Goal: Communication & Community: Answer question/provide support

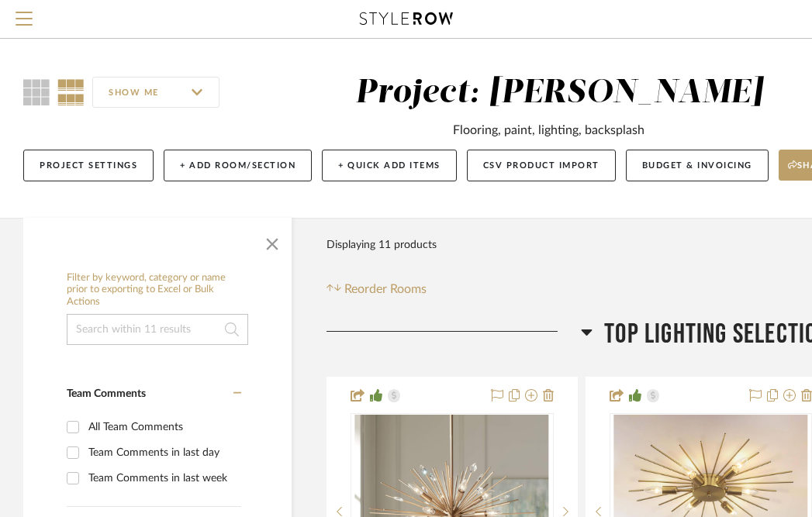
click at [405, 14] on icon at bounding box center [406, 18] width 93 height 12
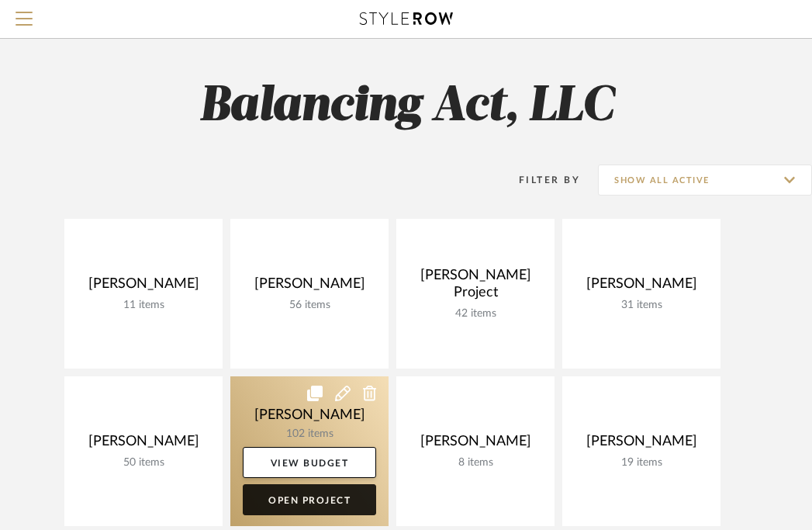
click at [308, 501] on link "Open Project" at bounding box center [309, 499] width 133 height 31
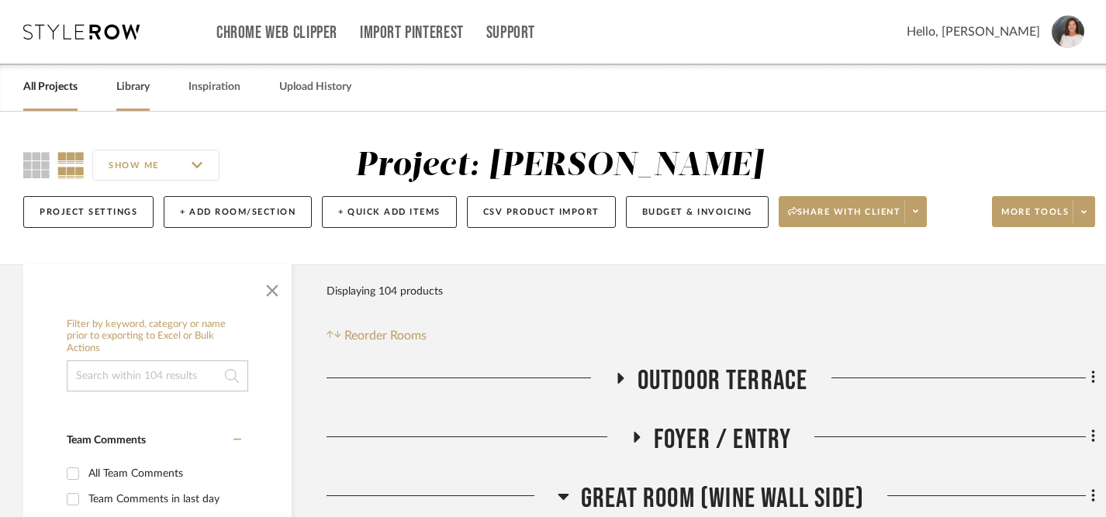
click at [143, 85] on link "Library" at bounding box center [132, 87] width 33 height 21
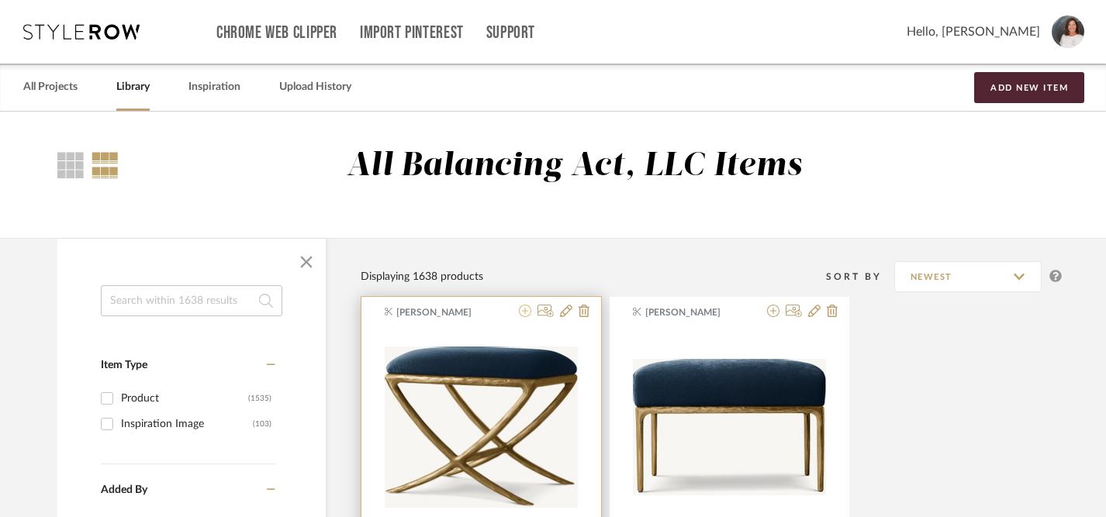
click at [524, 314] on icon at bounding box center [525, 311] width 12 height 12
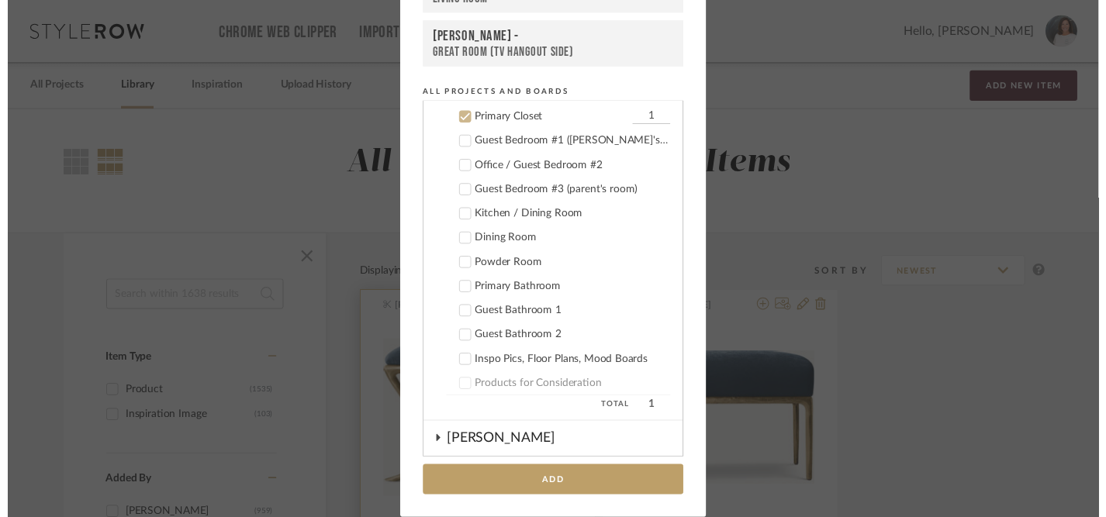
scroll to position [373, 0]
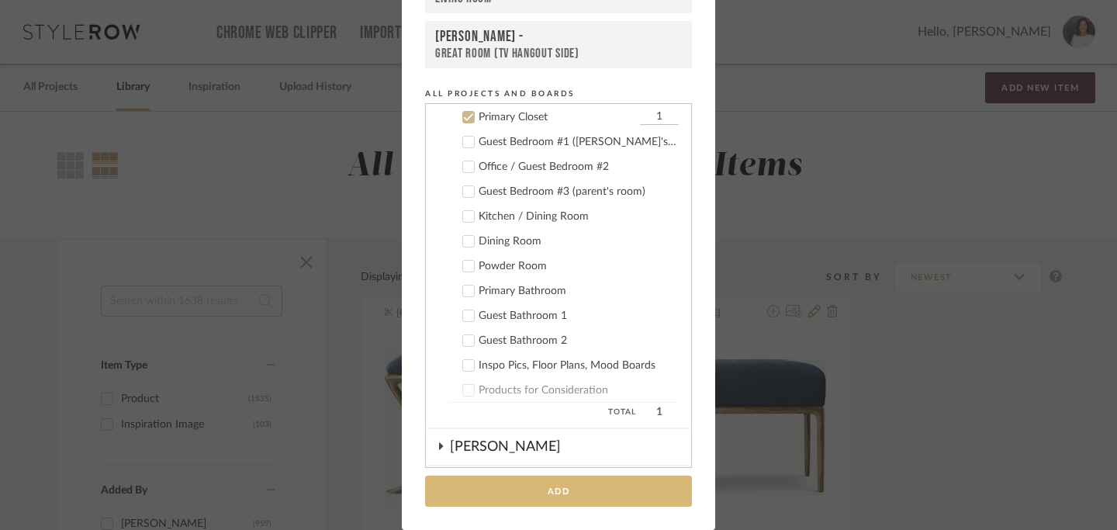
click at [537, 490] on button "Add" at bounding box center [558, 492] width 267 height 32
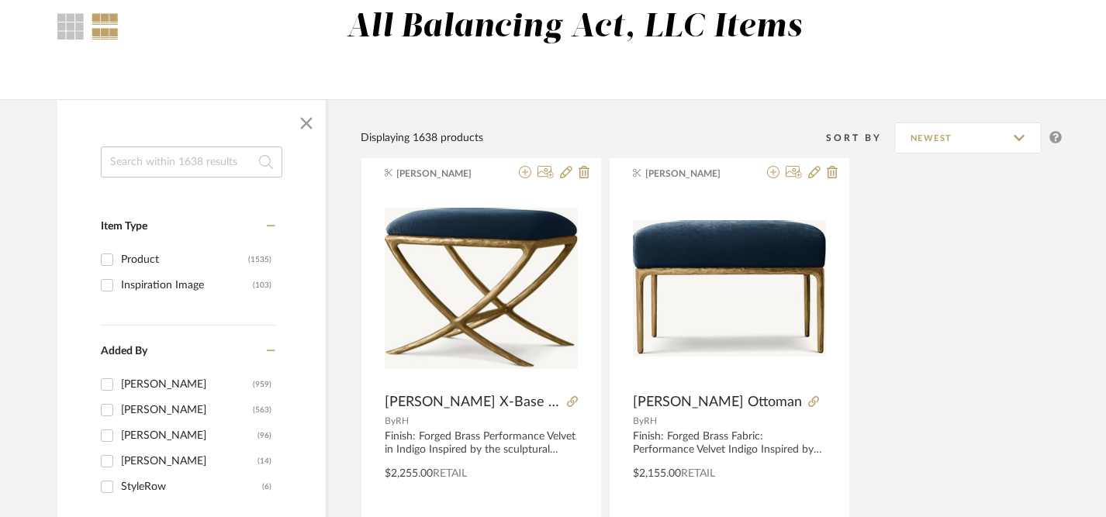
scroll to position [133, 0]
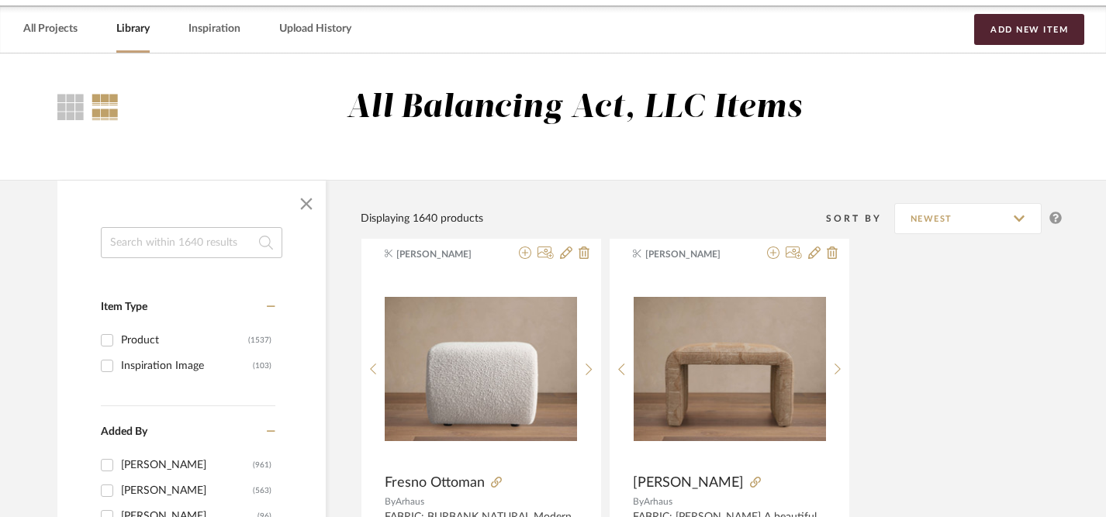
scroll to position [49, 0]
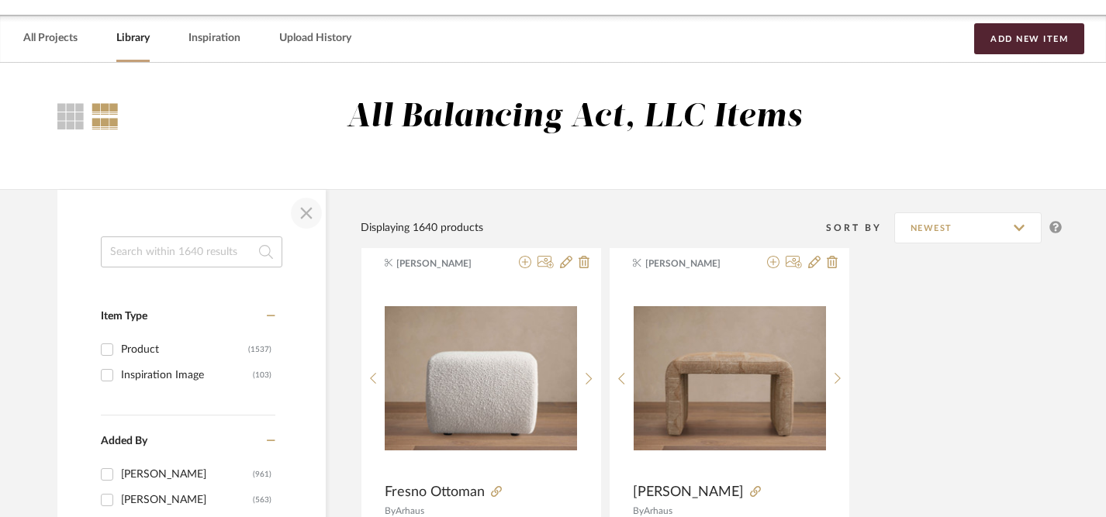
click at [306, 213] on span "button" at bounding box center [306, 213] width 37 height 37
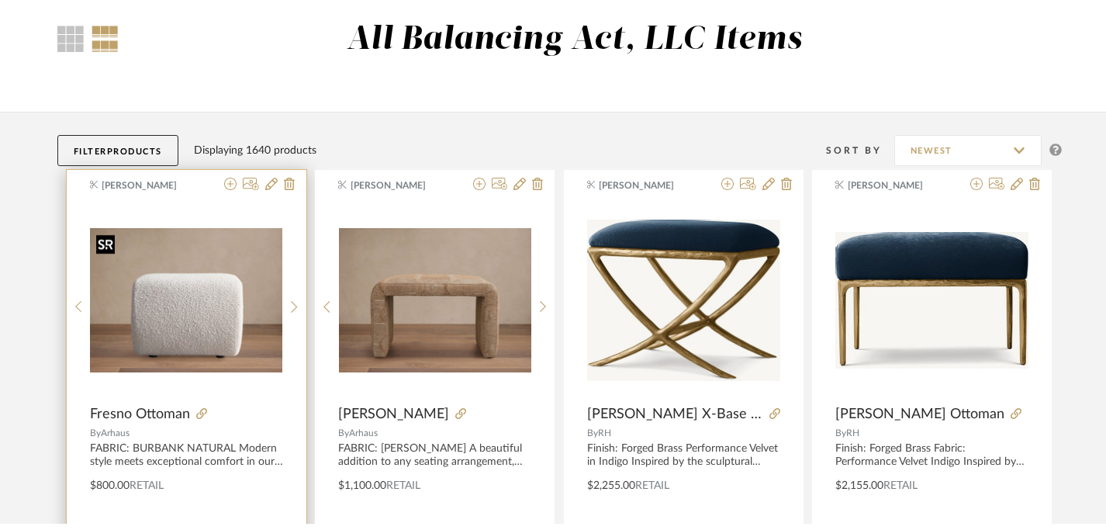
scroll to position [0, 0]
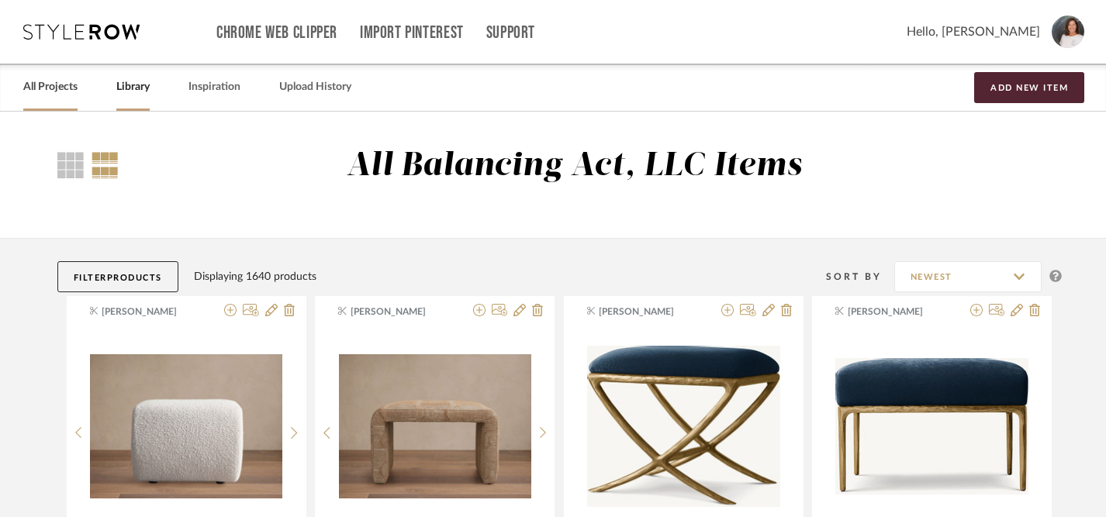
click at [50, 88] on link "All Projects" at bounding box center [50, 87] width 54 height 21
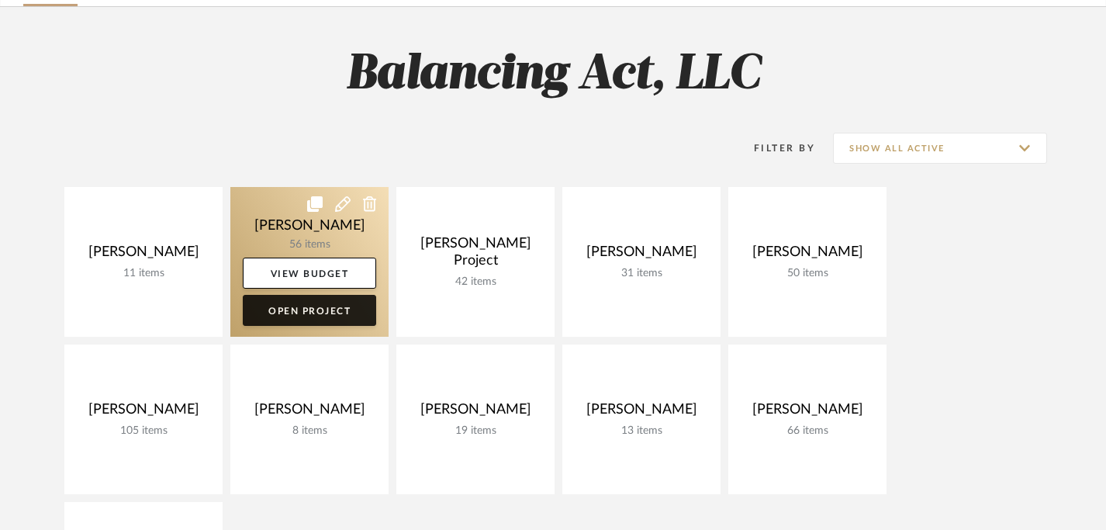
scroll to position [112, 0]
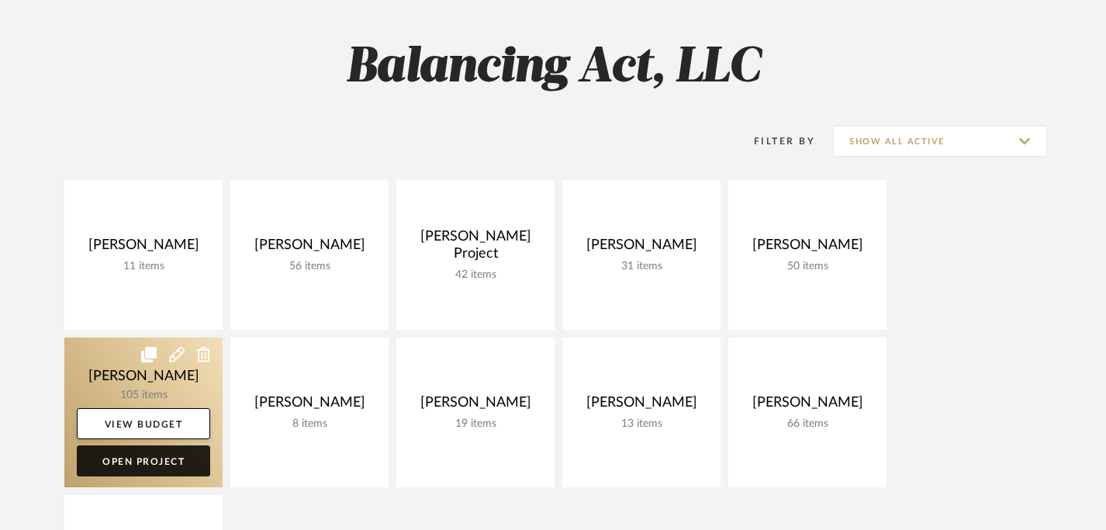
click at [170, 456] on link "Open Project" at bounding box center [143, 460] width 133 height 31
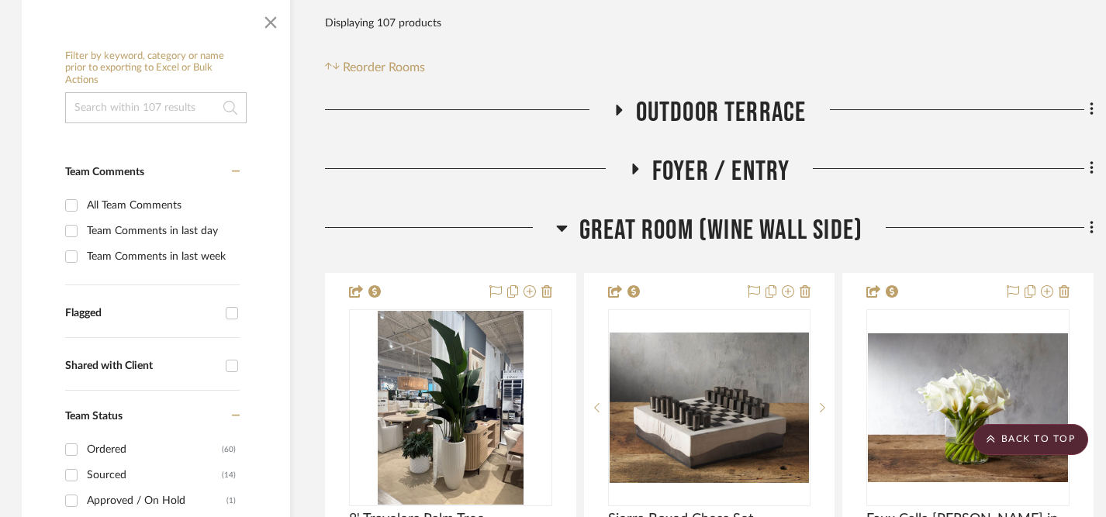
scroll to position [243, 2]
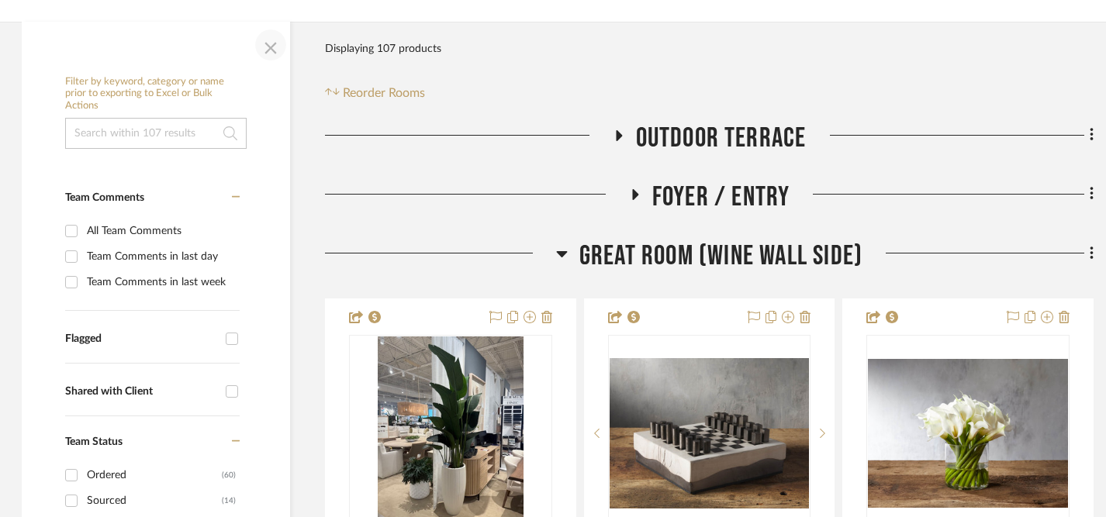
click at [272, 46] on span "button" at bounding box center [270, 44] width 37 height 37
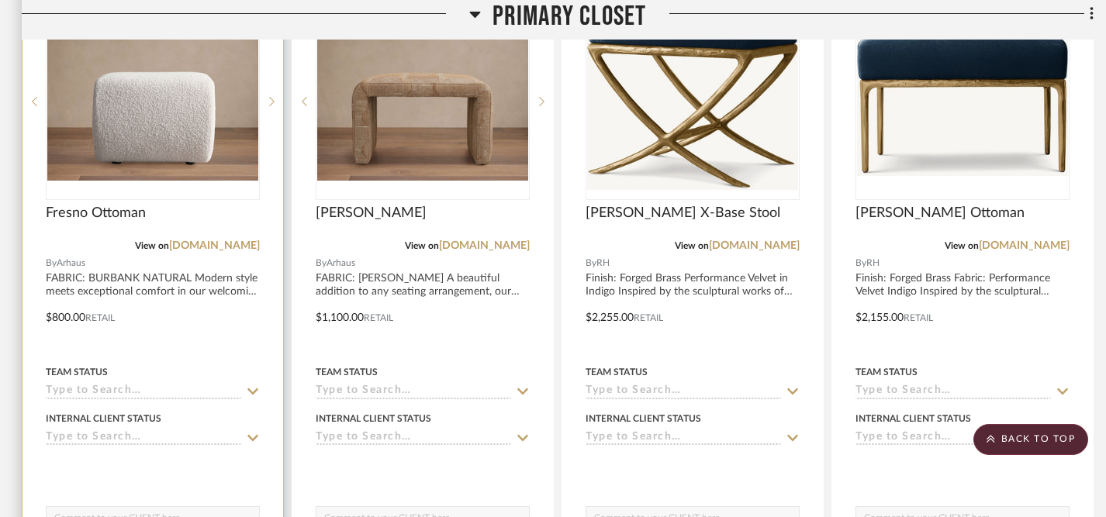
scroll to position [3079, 2]
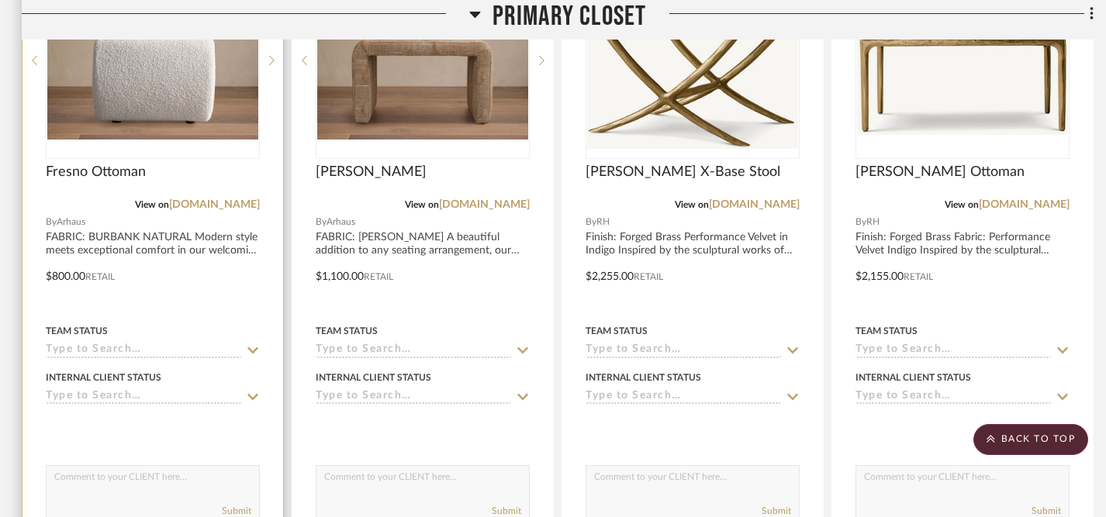
click at [252, 346] on icon at bounding box center [253, 350] width 14 height 12
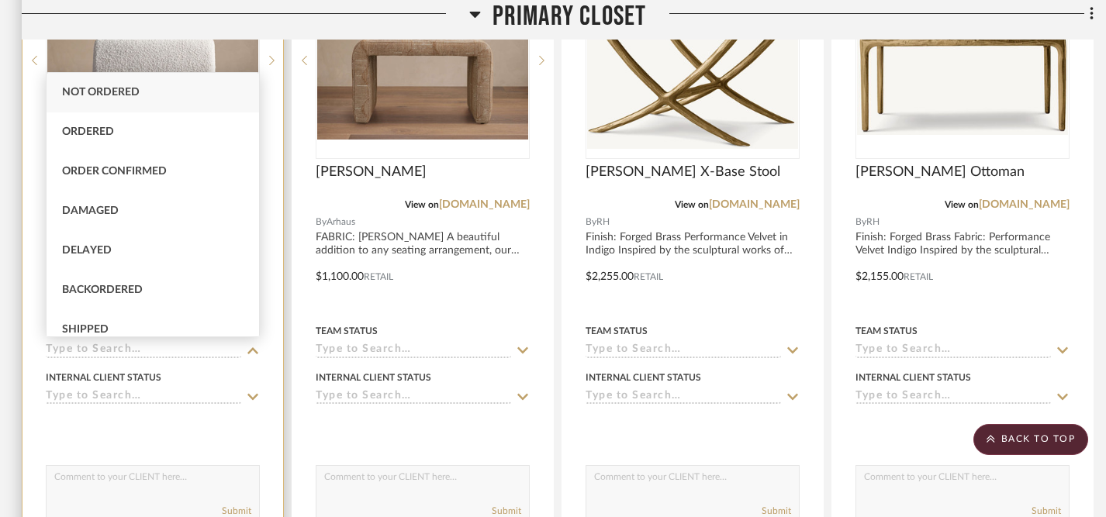
click at [251, 397] on icon at bounding box center [252, 397] width 11 height 6
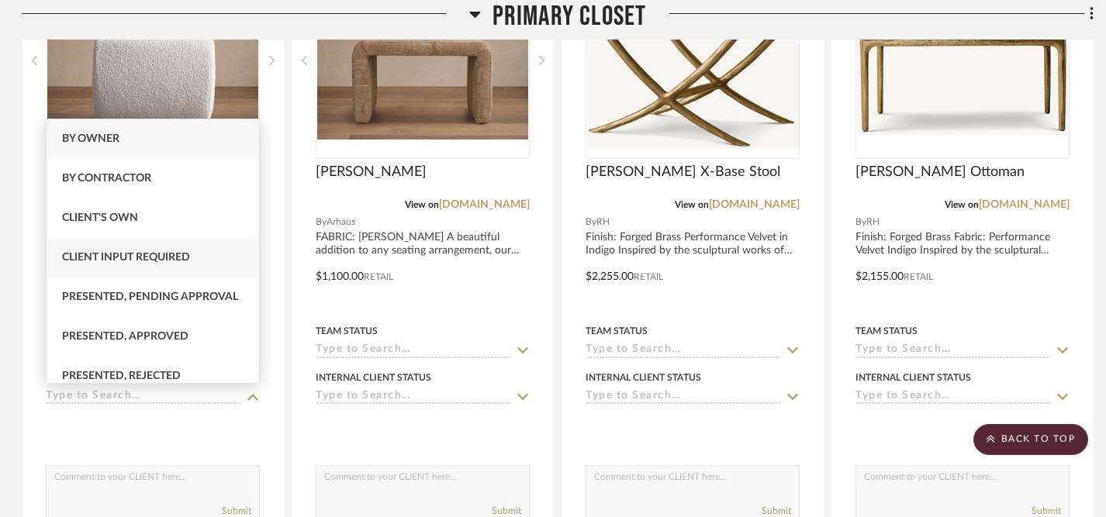
click at [180, 254] on span "Client Input Required" at bounding box center [126, 257] width 128 height 11
type input "[DATE]"
type input "Client Input Required"
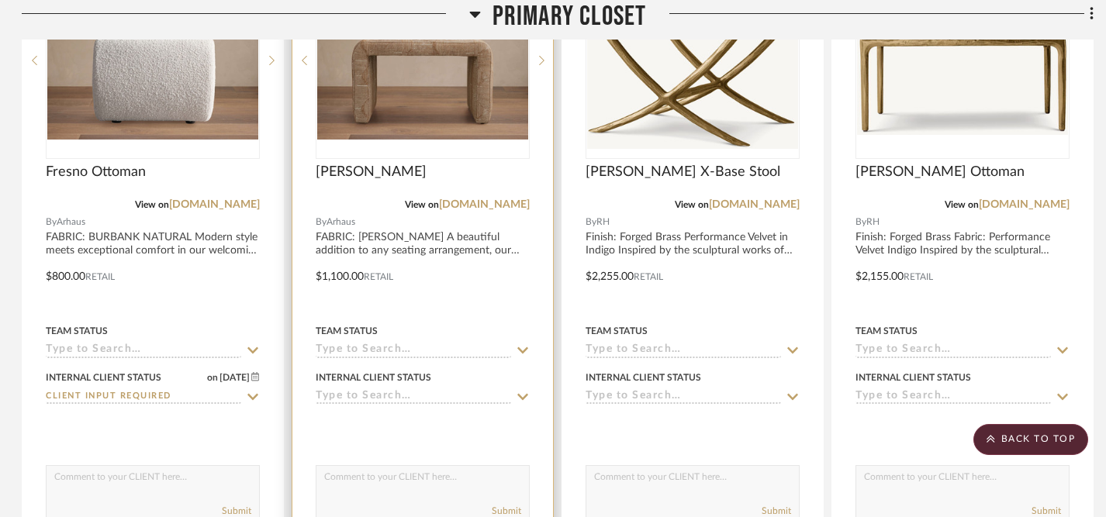
click at [524, 393] on icon at bounding box center [523, 397] width 14 height 12
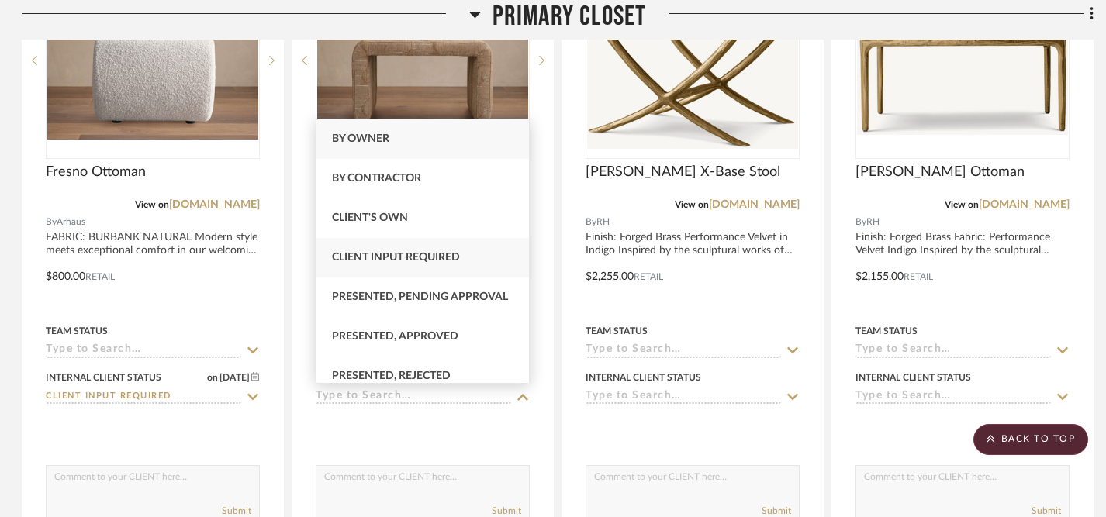
click at [485, 260] on div "Client Input Required" at bounding box center [423, 258] width 213 height 40
type input "[DATE]"
type input "Client Input Required"
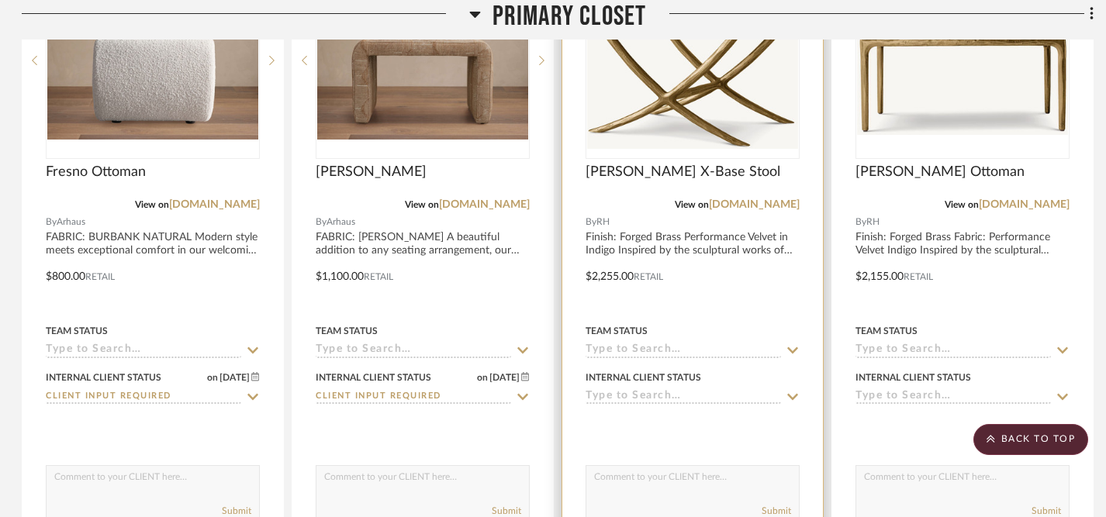
click at [791, 395] on icon at bounding box center [792, 397] width 11 height 6
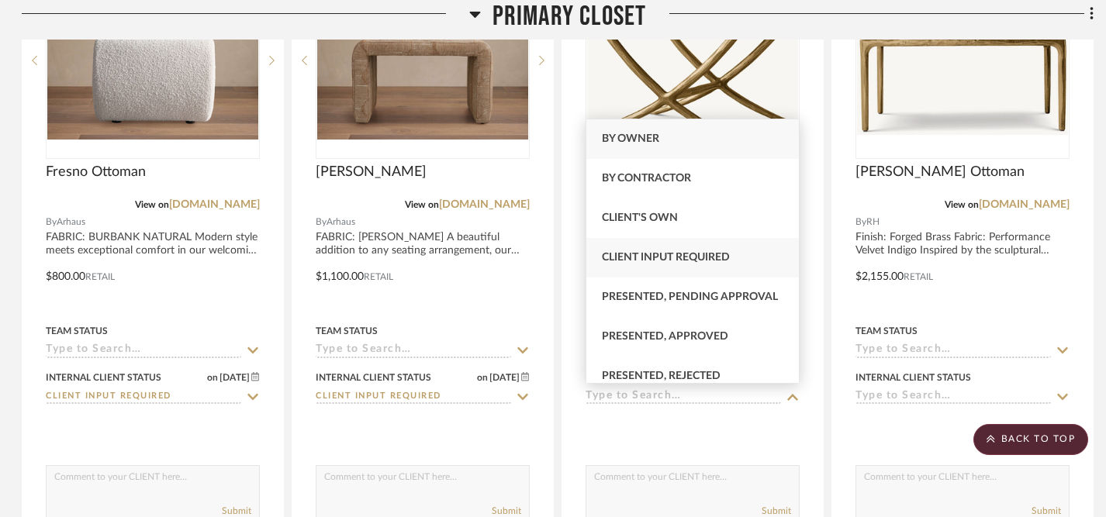
click at [737, 261] on div "Client Input Required" at bounding box center [693, 258] width 213 height 40
type input "[DATE]"
type input "Client Input Required"
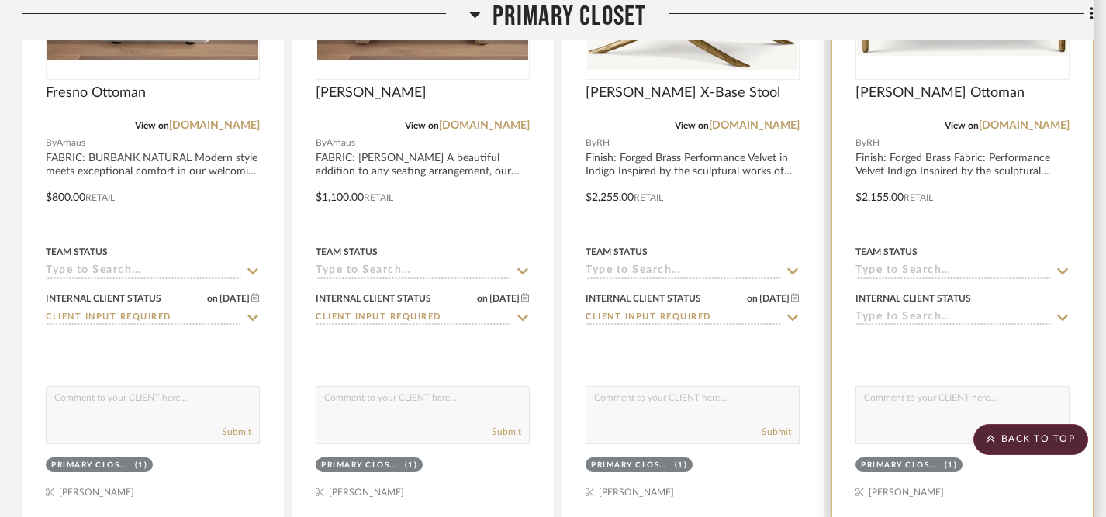
scroll to position [3158, 2]
click at [1063, 318] on icon at bounding box center [1062, 319] width 11 height 6
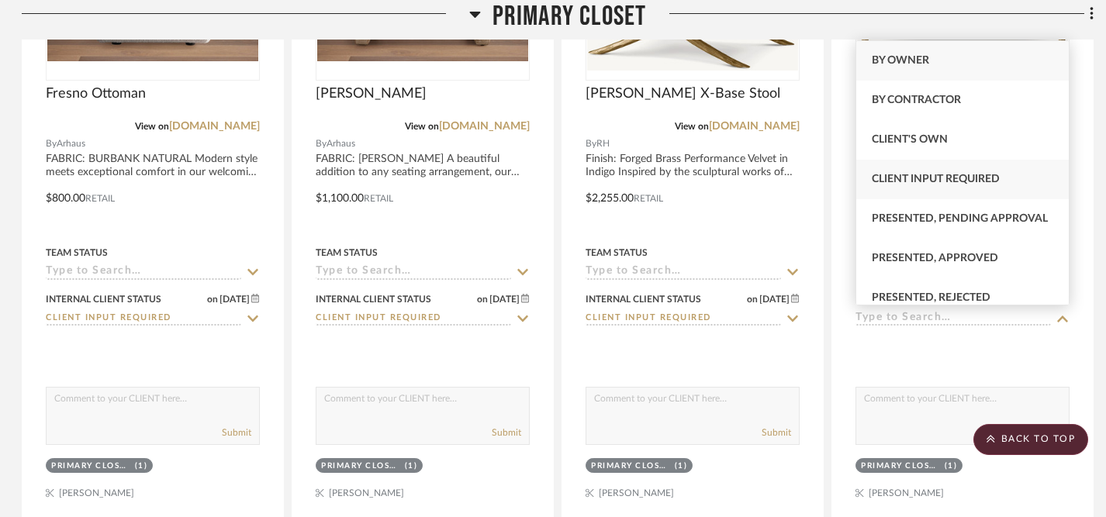
click at [948, 180] on span "Client Input Required" at bounding box center [936, 179] width 128 height 11
type input "[DATE]"
type input "Client Input Required"
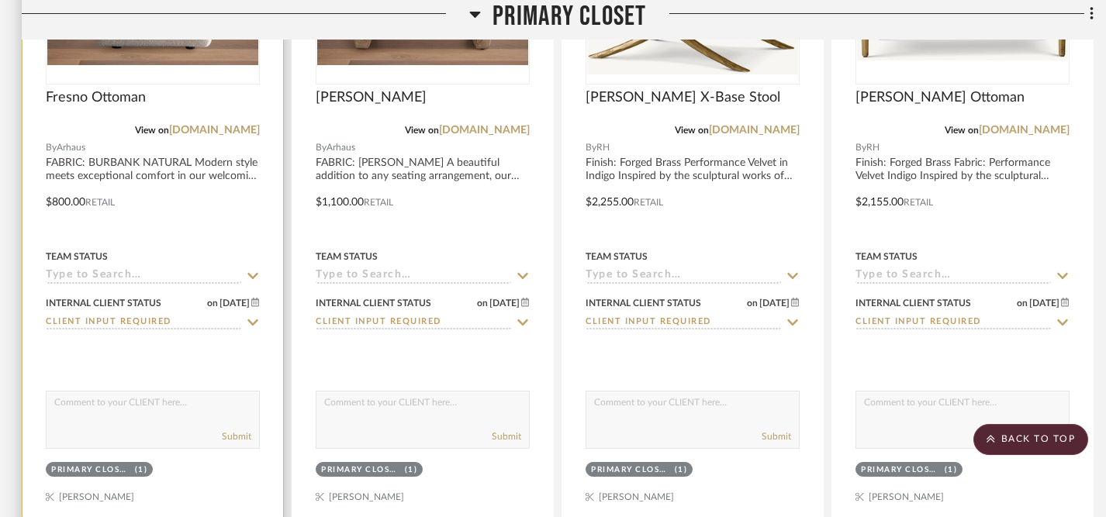
scroll to position [3156, 2]
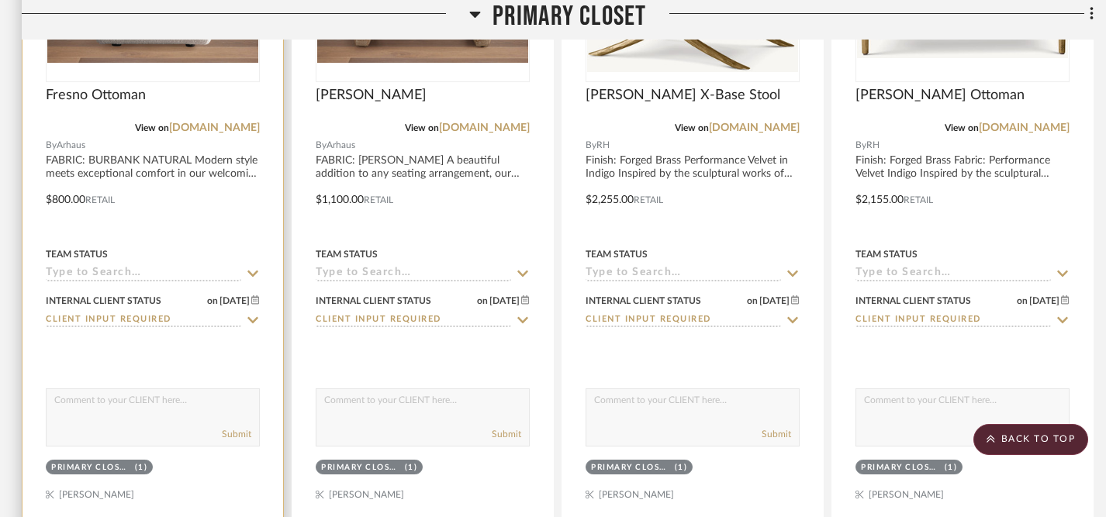
click at [177, 407] on textarea at bounding box center [153, 403] width 213 height 29
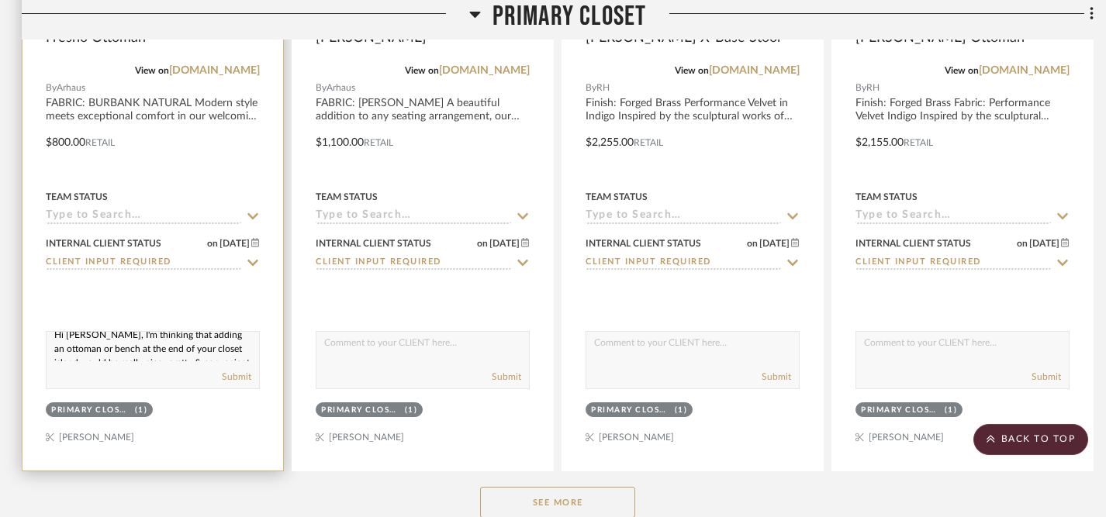
scroll to position [3219, 2]
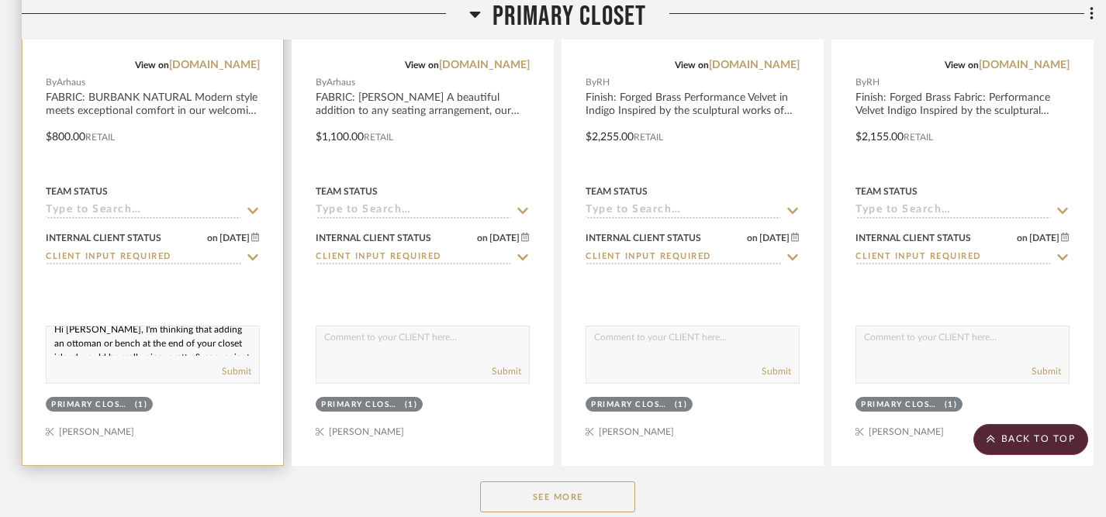
click at [53, 332] on textarea "Hi Lisa, I'm thinking that adding an ottoman or bench at the end of your closet…" at bounding box center [153, 341] width 213 height 29
drag, startPoint x: 53, startPoint y: 332, endPoint x: 211, endPoint y: 393, distance: 169.5
click at [211, 393] on project-item-tile "Fresno Ottoman View on arhaus.com By Arhaus FABRIC: BURBANK NATURAL Modern styl…" at bounding box center [153, 126] width 262 height 680
paste textarea "I thought an ottoman or bench at the end of your closet island could be a great…"
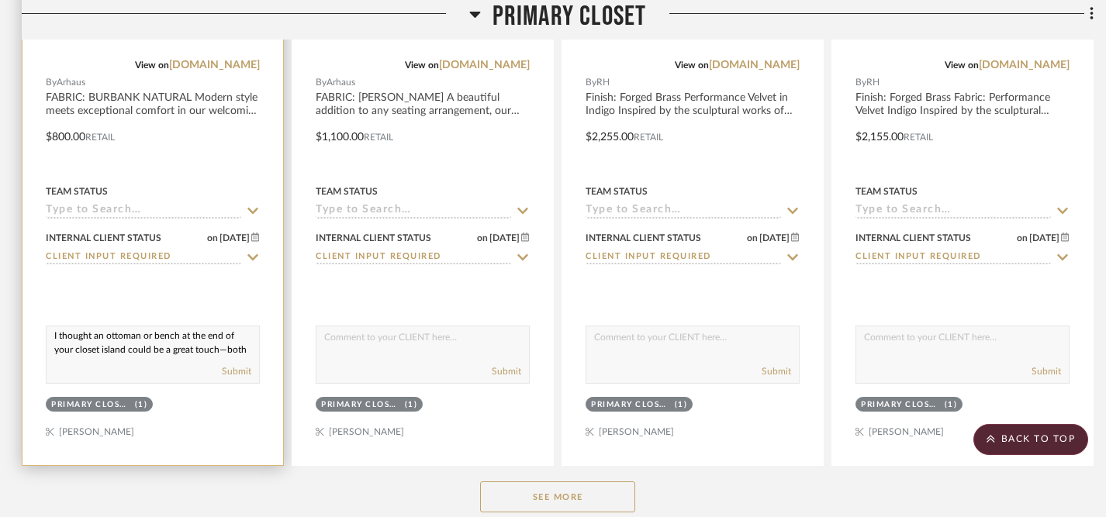
scroll to position [0, 0]
click at [52, 351] on textarea "Hi Lisa, I thought an ottoman or bench at the end of your closet island could b…" at bounding box center [153, 341] width 213 height 29
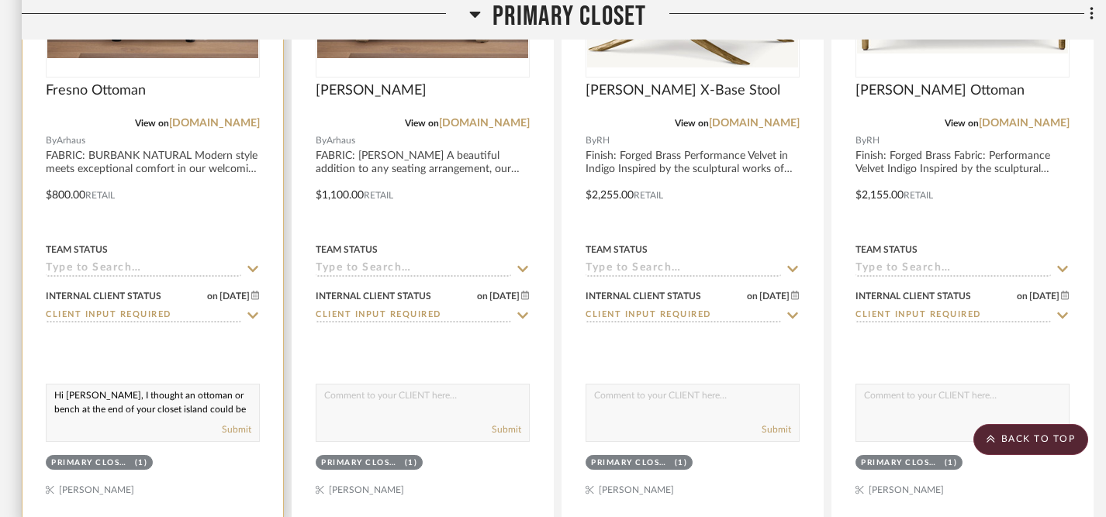
click at [54, 396] on textarea "Hi [PERSON_NAME], I thought an ottoman or bench at the end of your closet islan…" at bounding box center [153, 399] width 213 height 29
drag, startPoint x: 54, startPoint y: 396, endPoint x: 132, endPoint y: 438, distance: 88.5
click at [132, 438] on div "Hi Lisa, I thought an ottoman or bench at the end of your closet island could b…" at bounding box center [153, 413] width 214 height 58
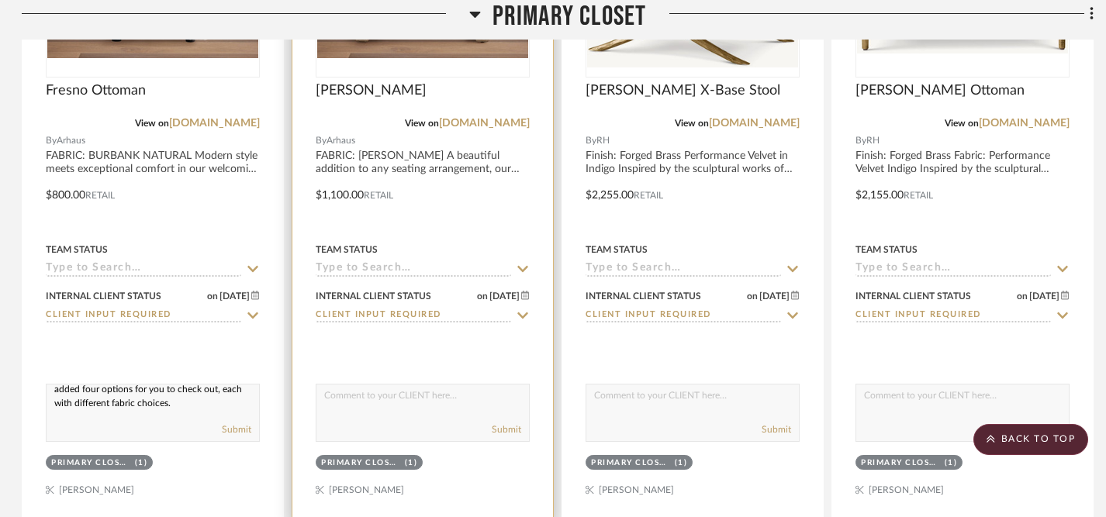
type textarea "Hi [PERSON_NAME], I thought an ottoman or bench at the end of your closet islan…"
click at [329, 399] on textarea at bounding box center [423, 399] width 213 height 29
paste textarea "Hi [PERSON_NAME], I thought an ottoman or bench at the end of your closet islan…"
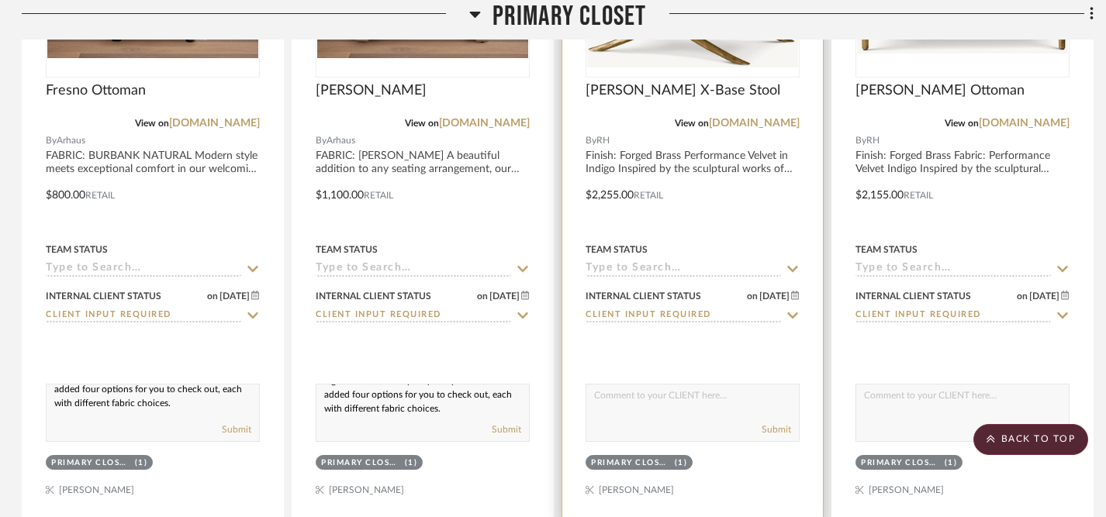
type textarea "Hi [PERSON_NAME], I thought an ottoman or bench at the end of your closet islan…"
click at [615, 401] on textarea at bounding box center [693, 399] width 213 height 29
paste textarea "Hi [PERSON_NAME], I thought an ottoman or bench at the end of your closet islan…"
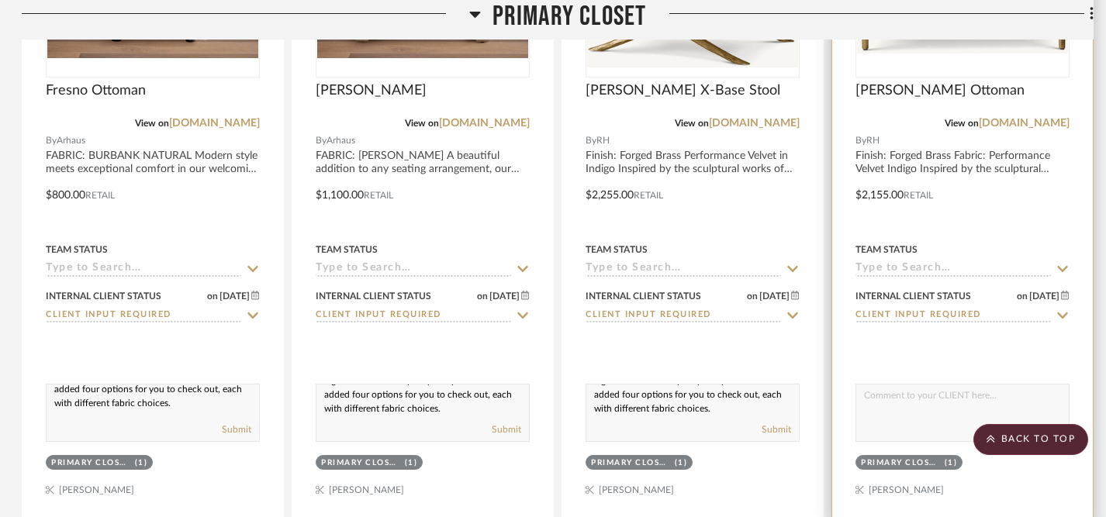
type textarea "Hi [PERSON_NAME], I thought an ottoman or bench at the end of your closet islan…"
click at [902, 388] on textarea at bounding box center [963, 399] width 213 height 29
paste textarea "Hi [PERSON_NAME], I thought an ottoman or bench at the end of your closet islan…"
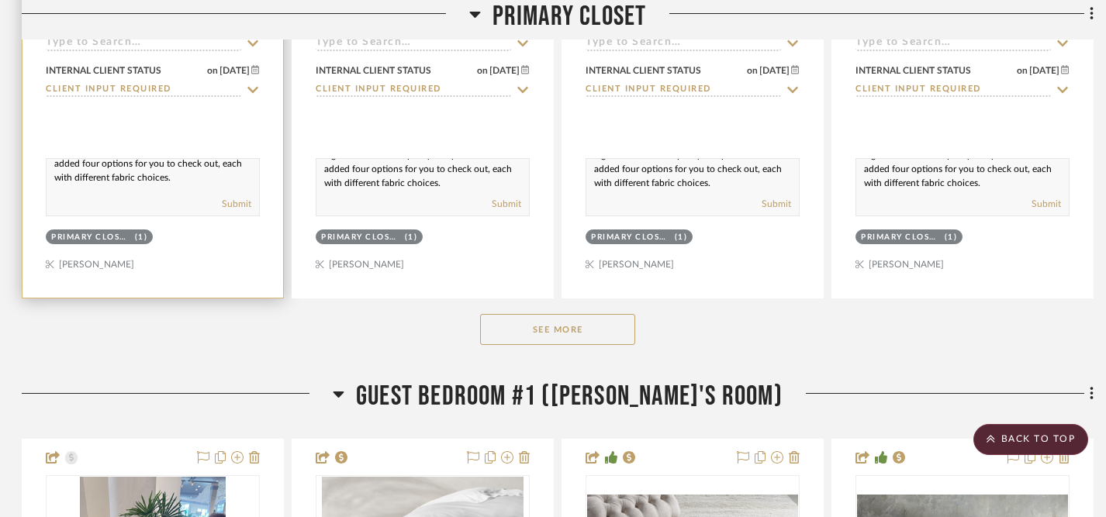
scroll to position [3390, 2]
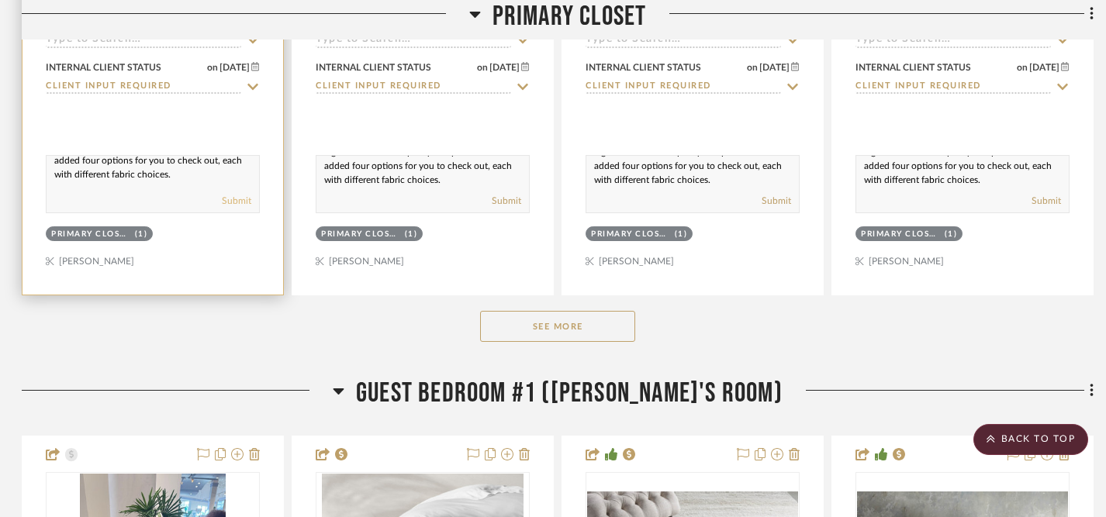
type textarea "Hi [PERSON_NAME], I thought an ottoman or bench at the end of your closet islan…"
click at [243, 200] on button "Submit" at bounding box center [236, 201] width 29 height 14
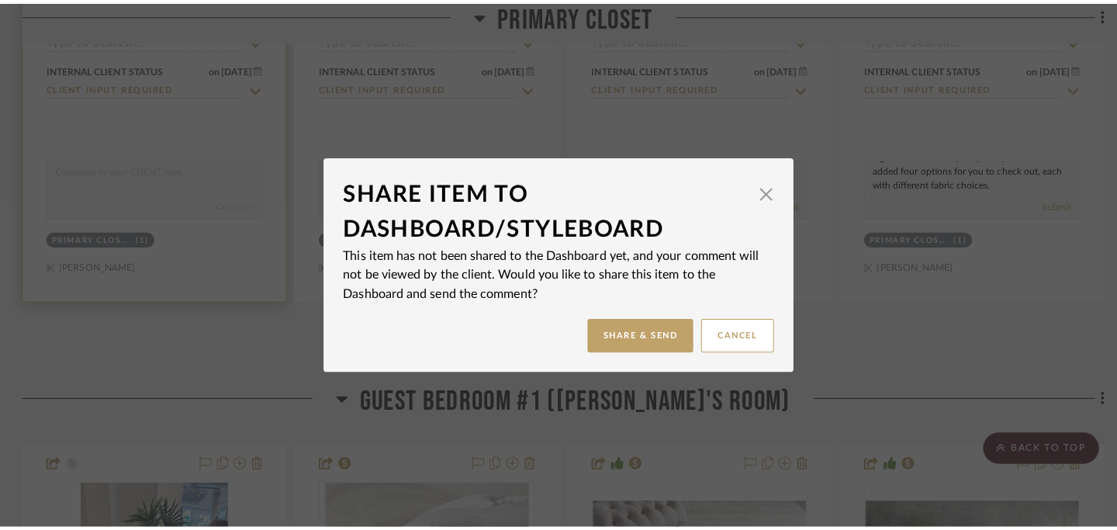
scroll to position [0, 0]
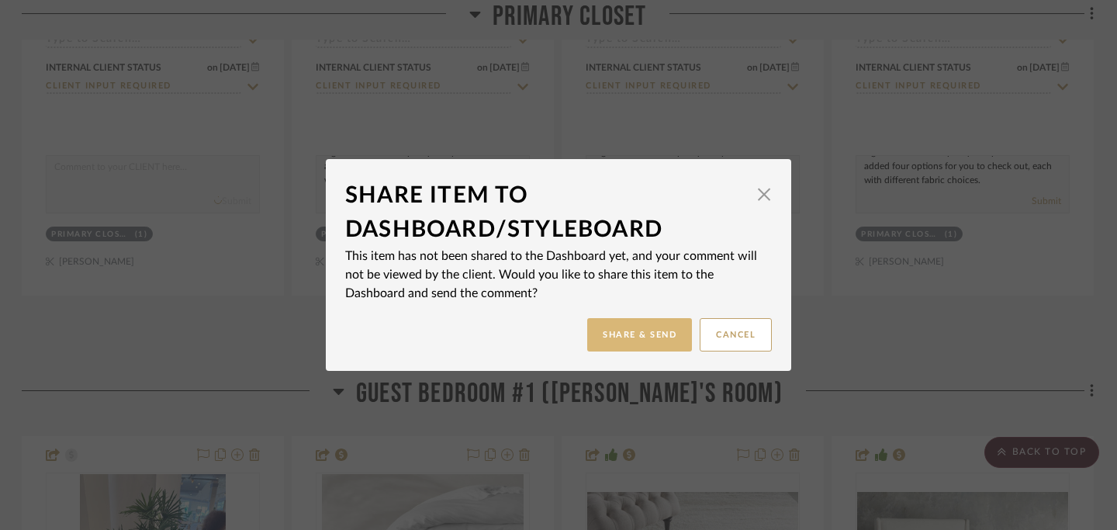
click at [628, 331] on button "Share & Send" at bounding box center [639, 334] width 105 height 33
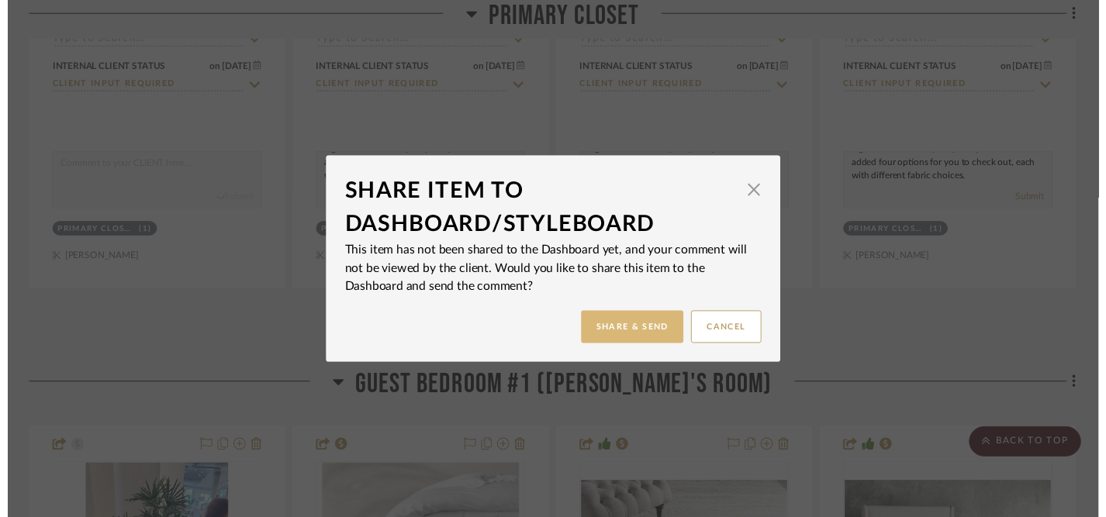
scroll to position [3390, 2]
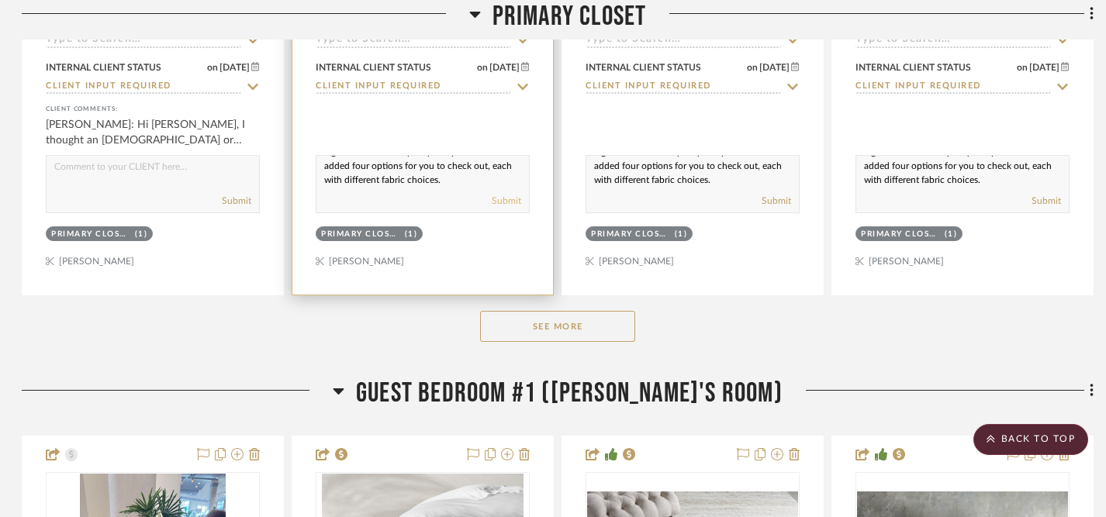
click at [506, 202] on button "Submit" at bounding box center [506, 201] width 29 height 14
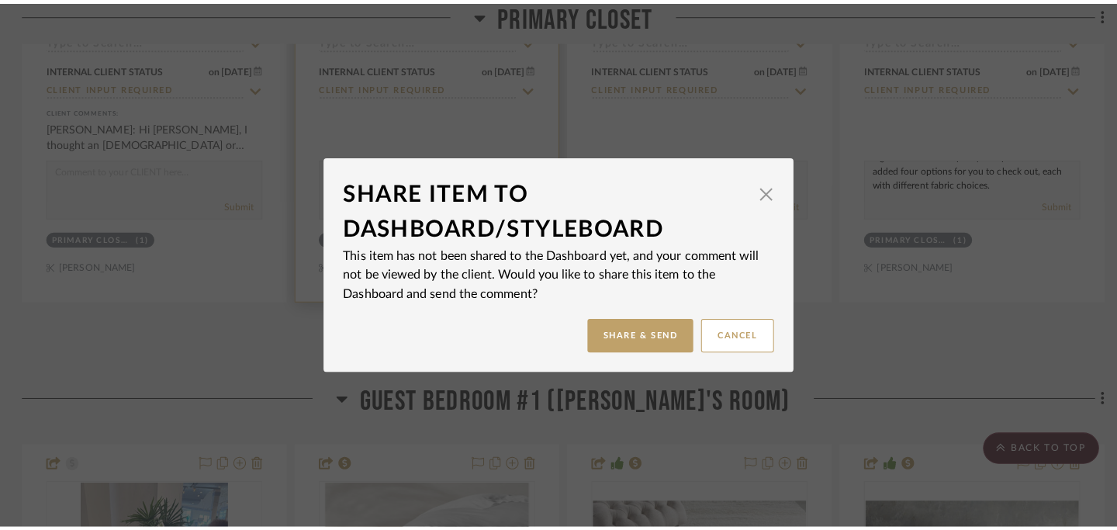
scroll to position [0, 0]
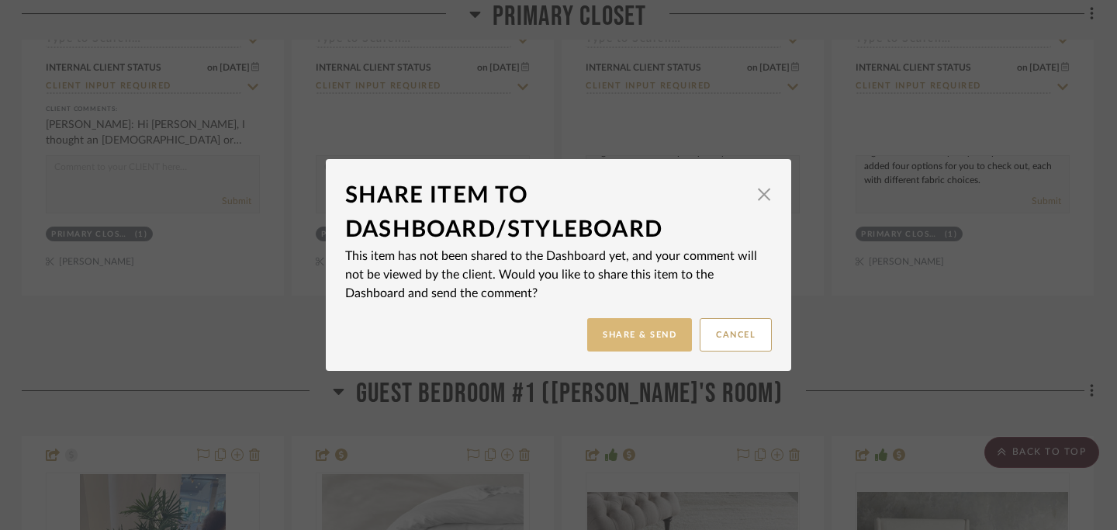
click at [618, 332] on button "Share & Send" at bounding box center [639, 334] width 105 height 33
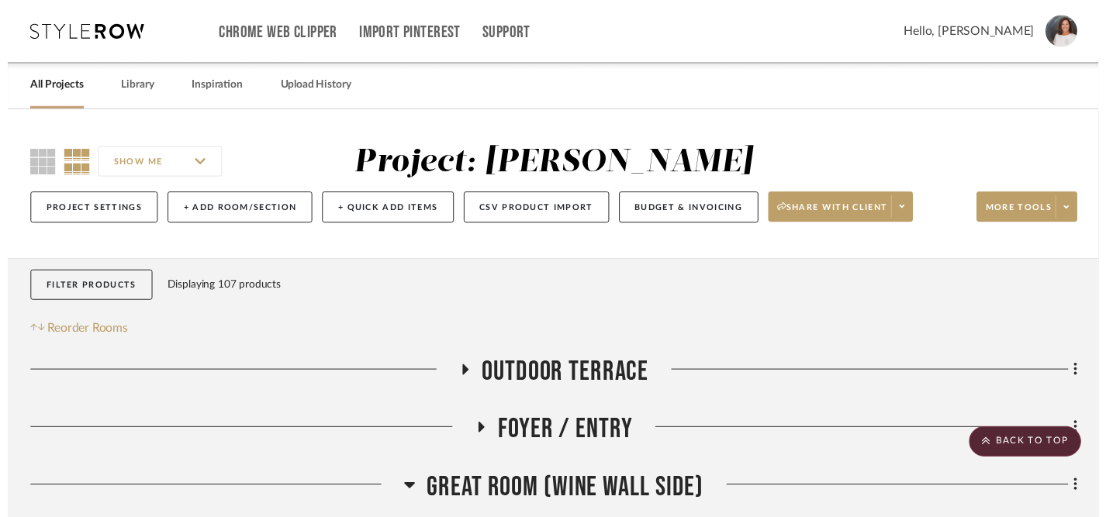
scroll to position [3390, 2]
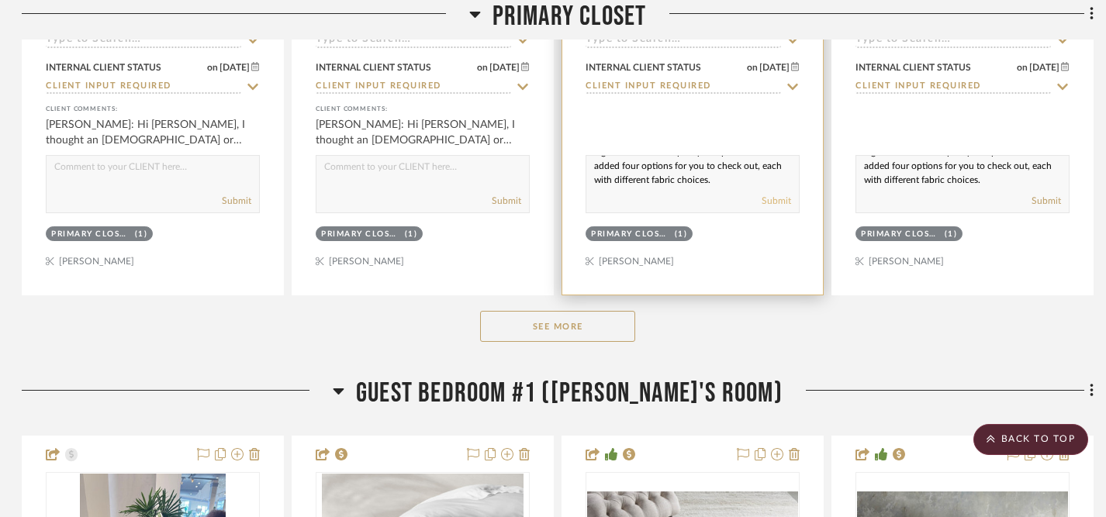
click at [774, 200] on button "Submit" at bounding box center [776, 201] width 29 height 14
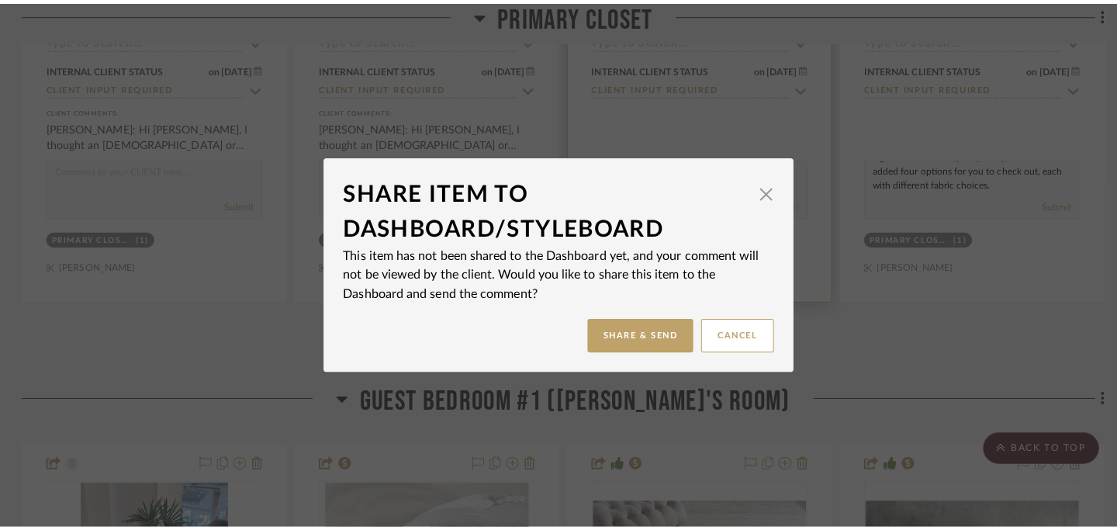
scroll to position [0, 0]
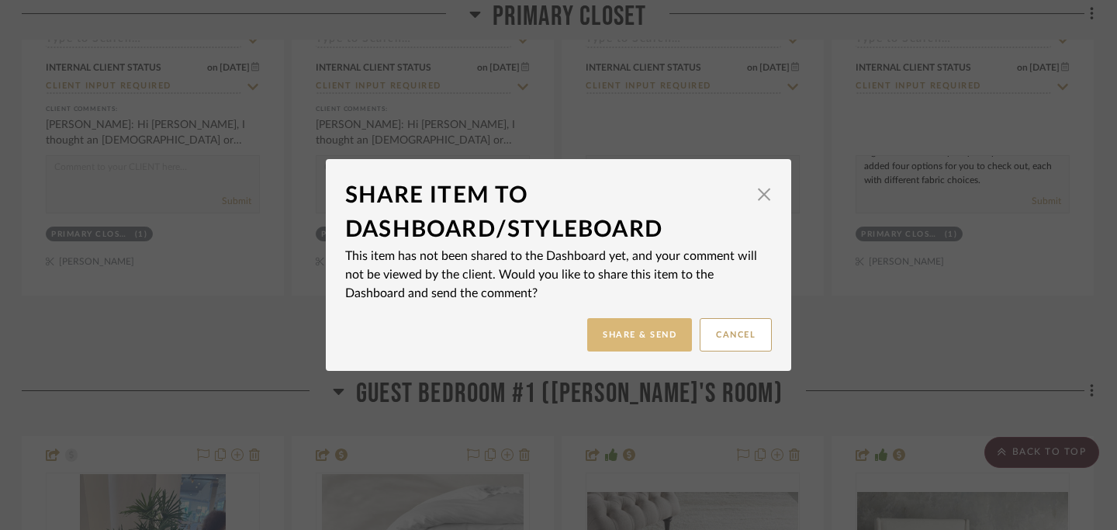
click at [618, 341] on button "Share & Send" at bounding box center [639, 334] width 105 height 33
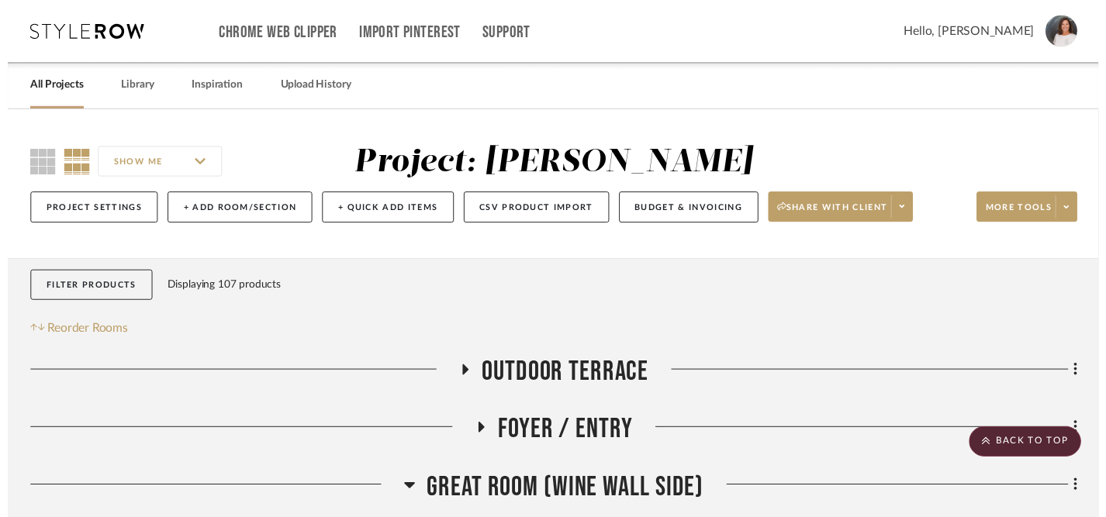
scroll to position [3390, 2]
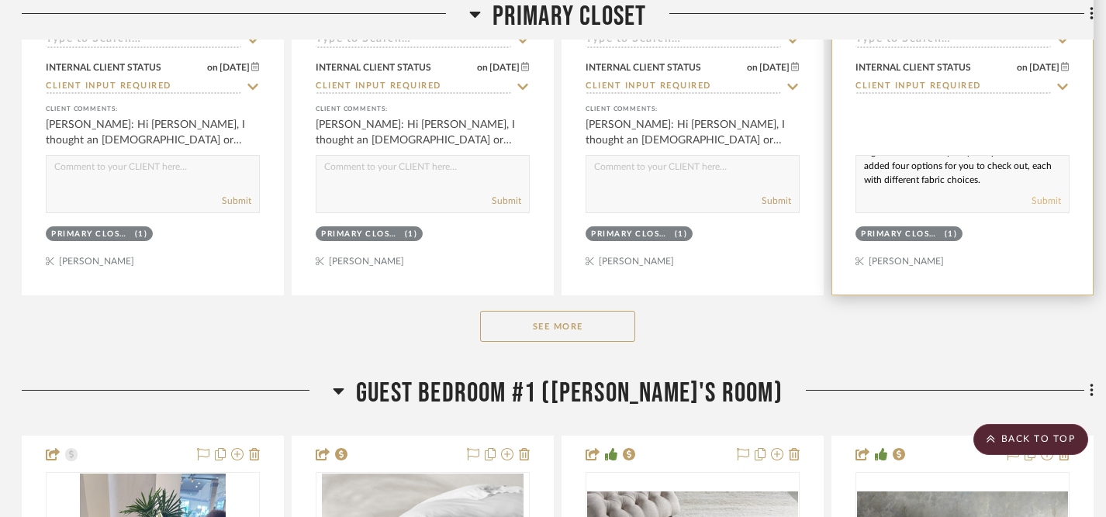
click at [1045, 198] on button "Submit" at bounding box center [1046, 201] width 29 height 14
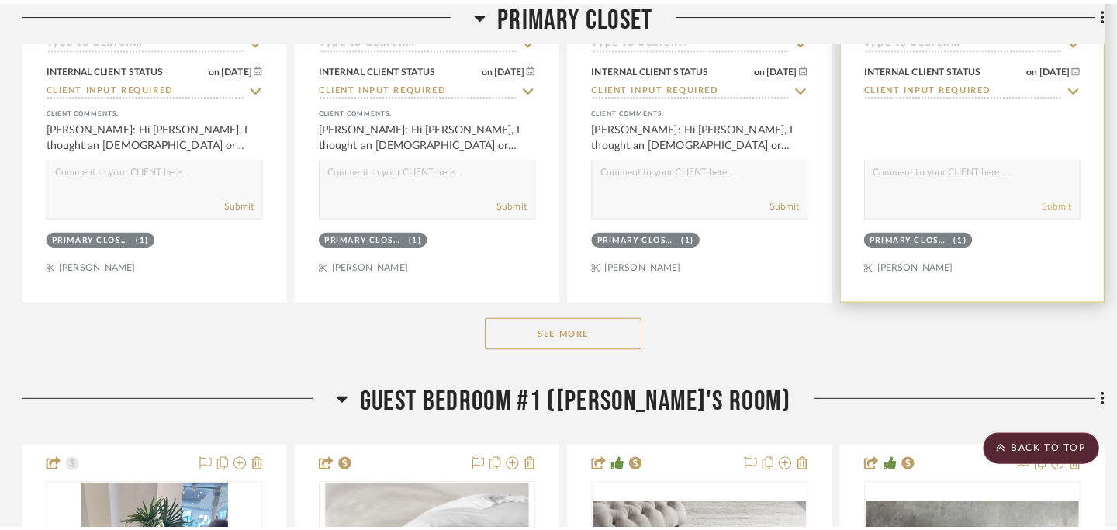
scroll to position [0, 0]
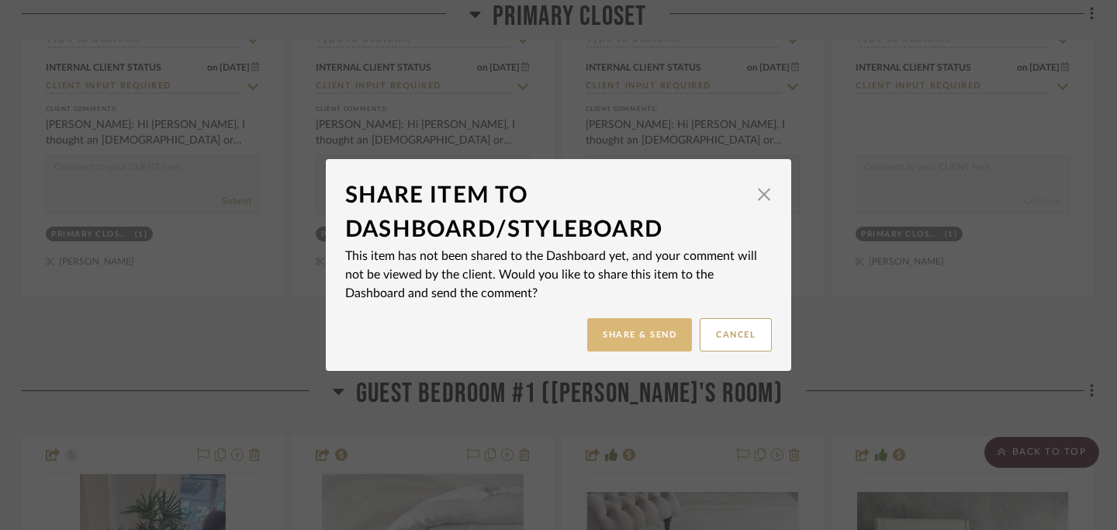
click at [632, 338] on button "Share & Send" at bounding box center [639, 334] width 105 height 33
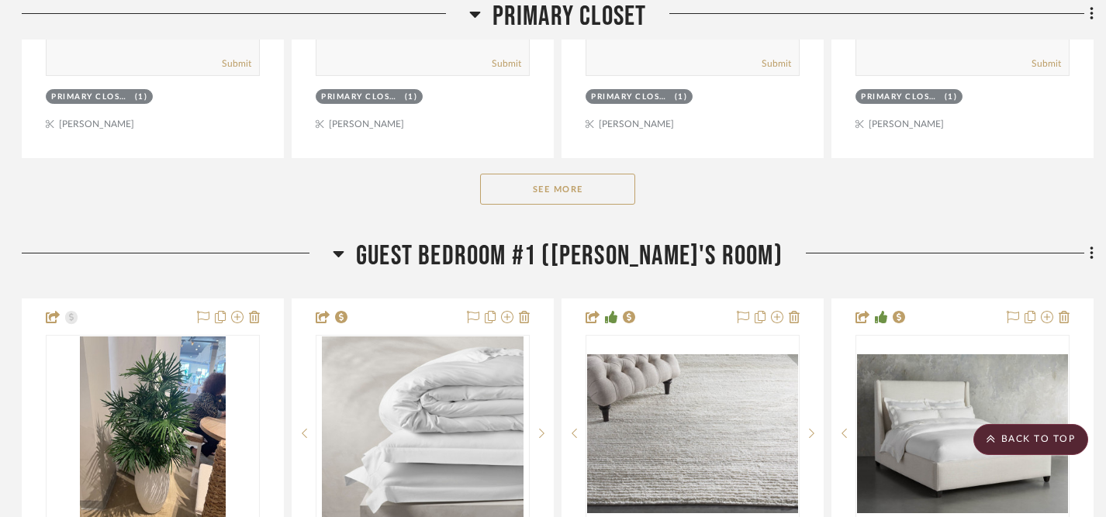
scroll to position [3529, 2]
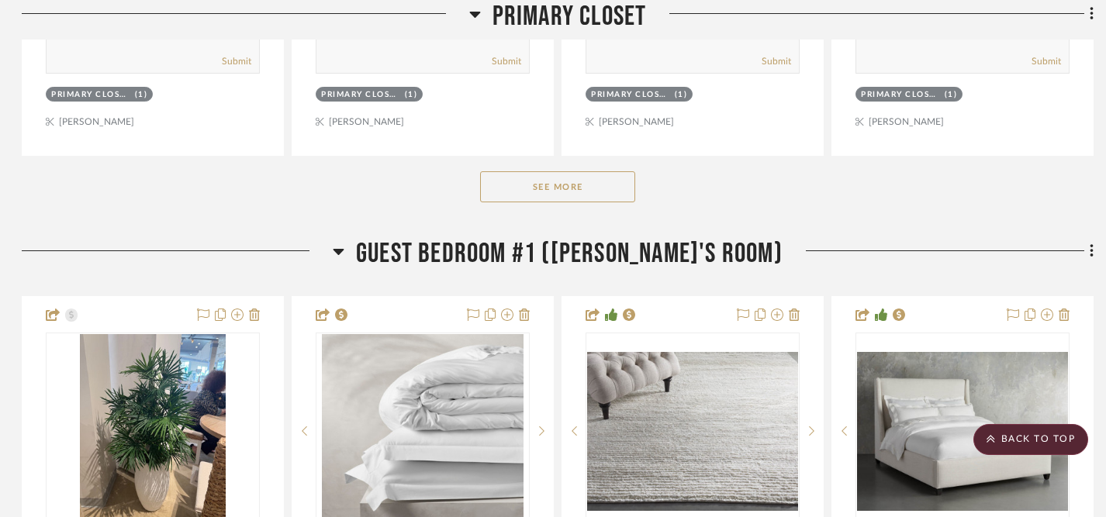
click at [577, 187] on button "See More" at bounding box center [557, 186] width 155 height 31
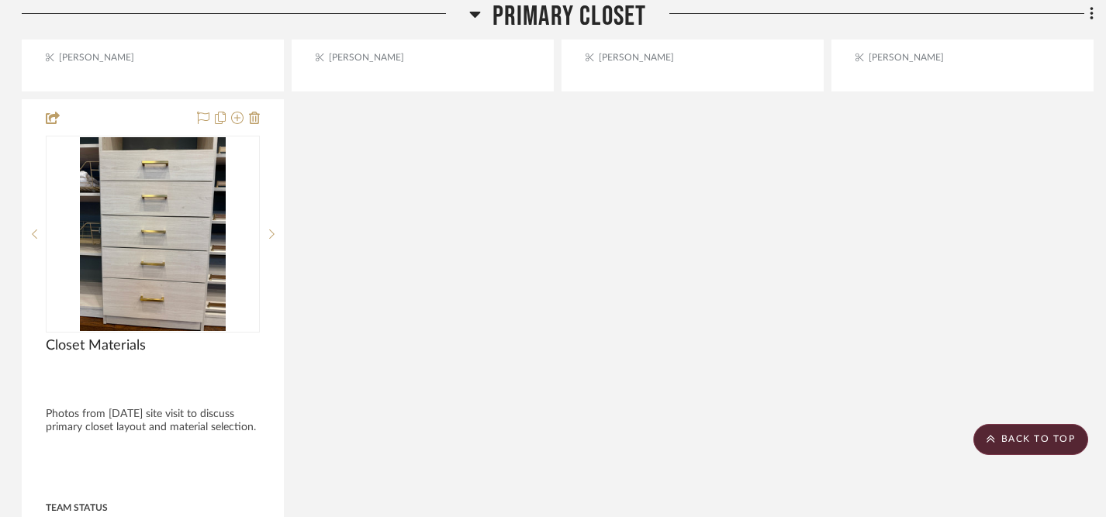
scroll to position [3616, 2]
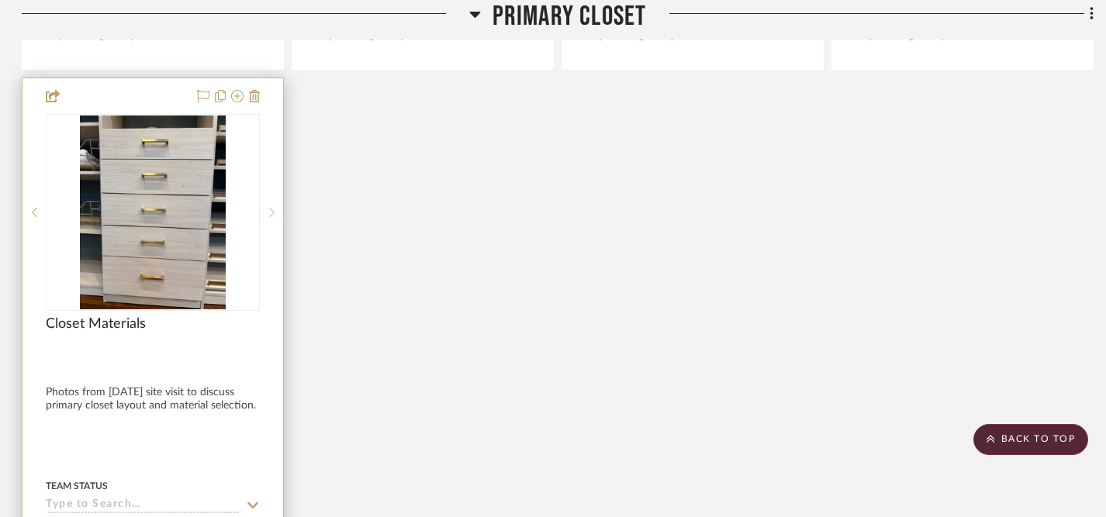
click at [273, 207] on icon at bounding box center [271, 212] width 5 height 11
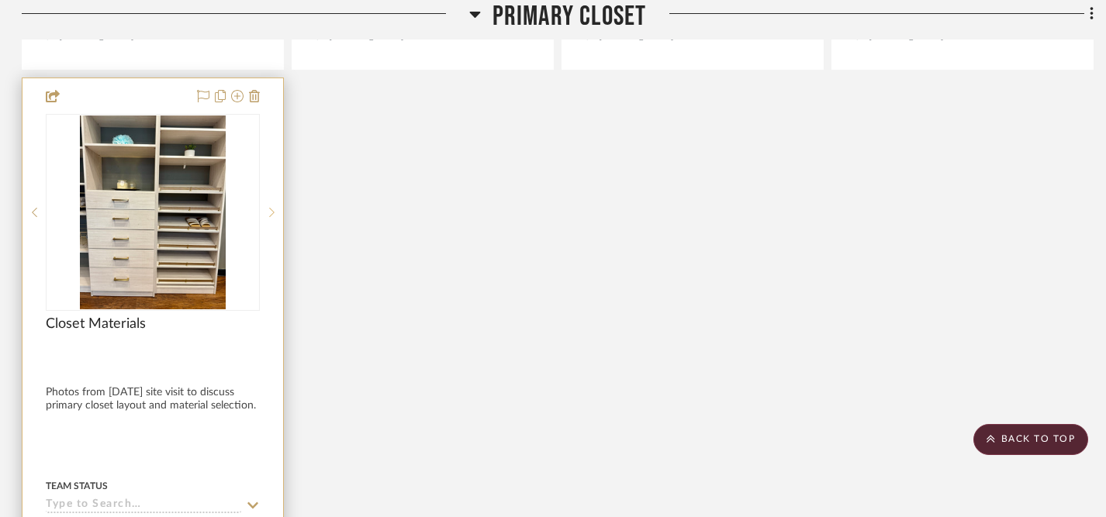
click at [273, 207] on icon at bounding box center [271, 212] width 5 height 11
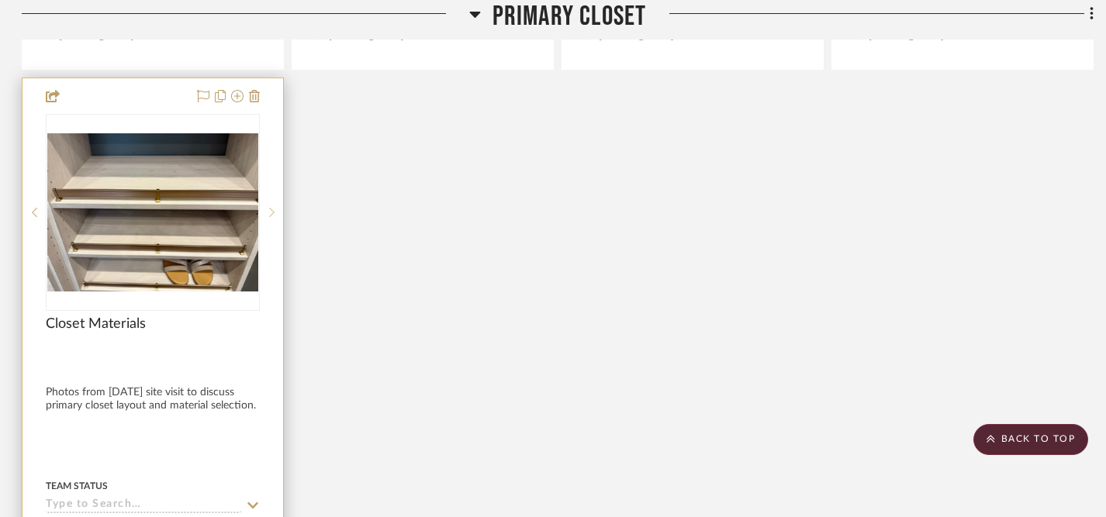
click at [273, 207] on icon at bounding box center [271, 212] width 5 height 11
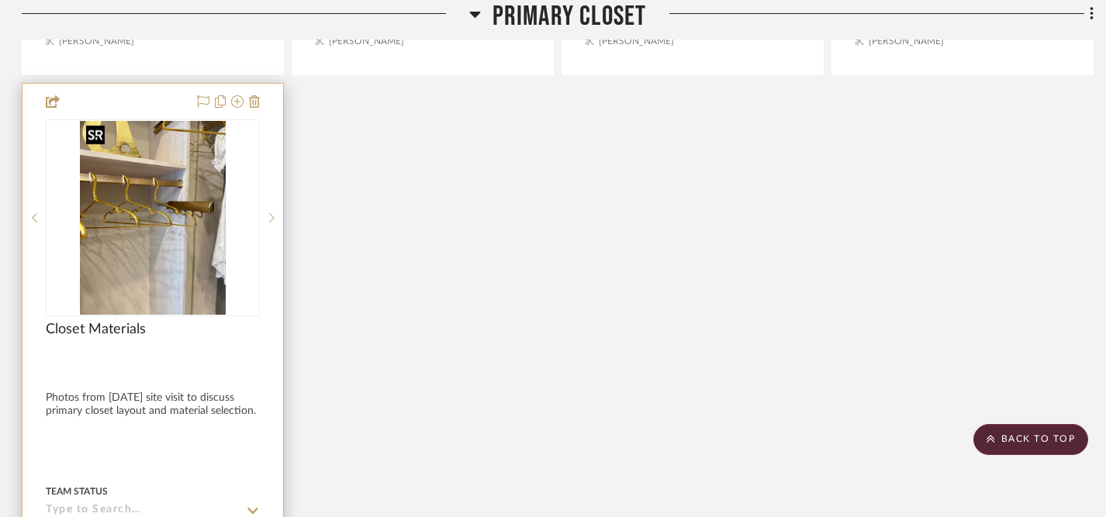
click at [159, 233] on img "3" at bounding box center [153, 218] width 146 height 194
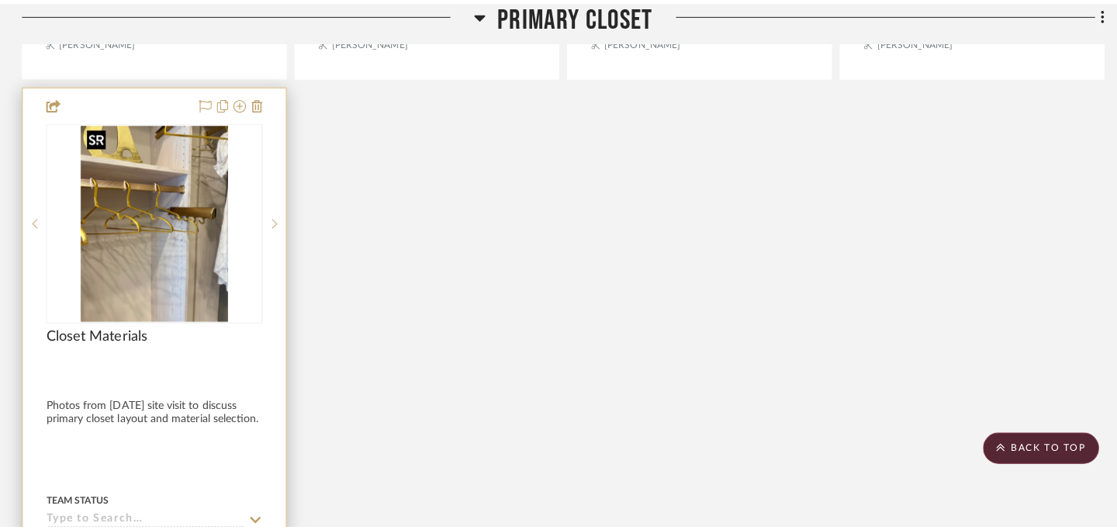
scroll to position [0, 0]
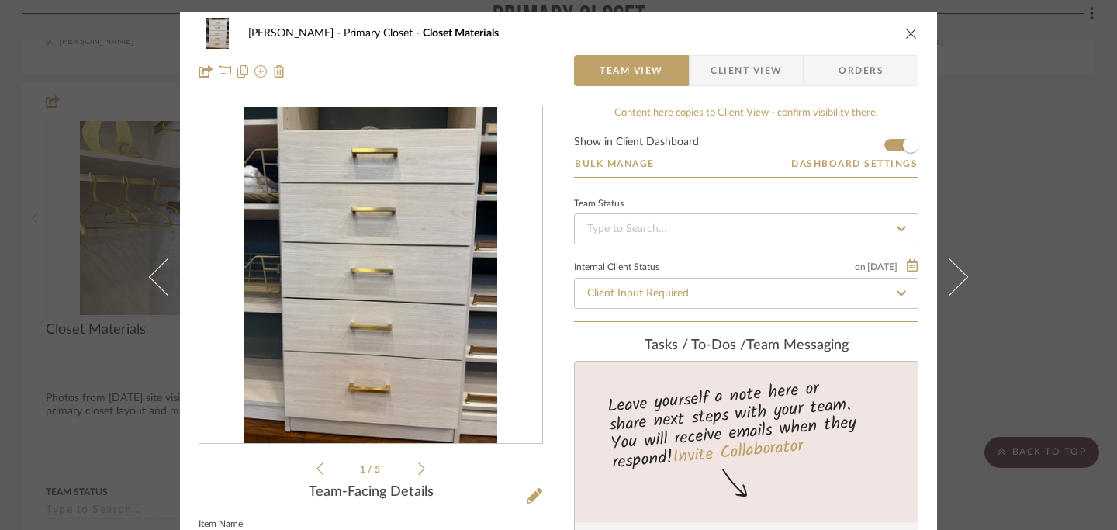
click at [907, 33] on icon "close" at bounding box center [911, 33] width 12 height 12
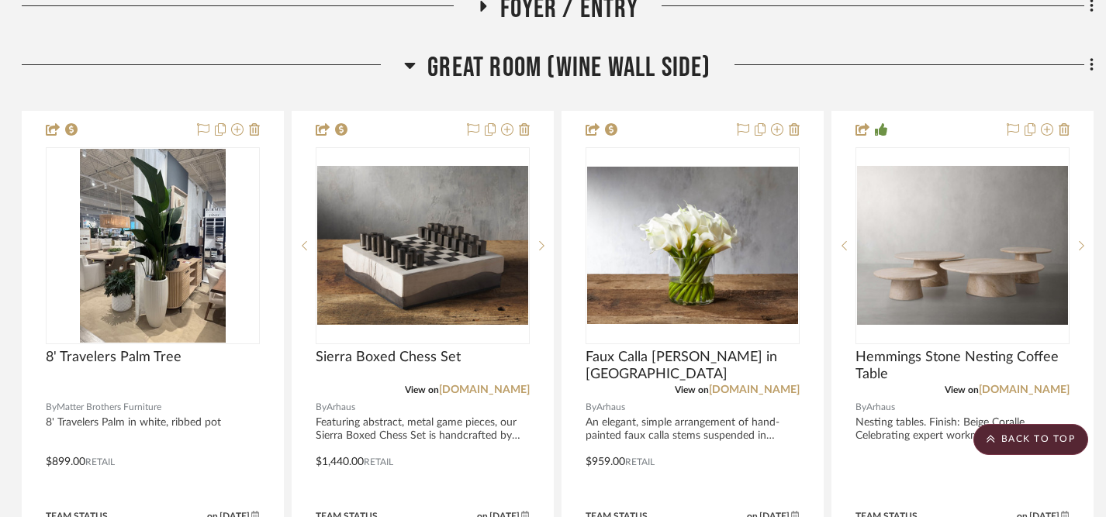
scroll to position [0, 2]
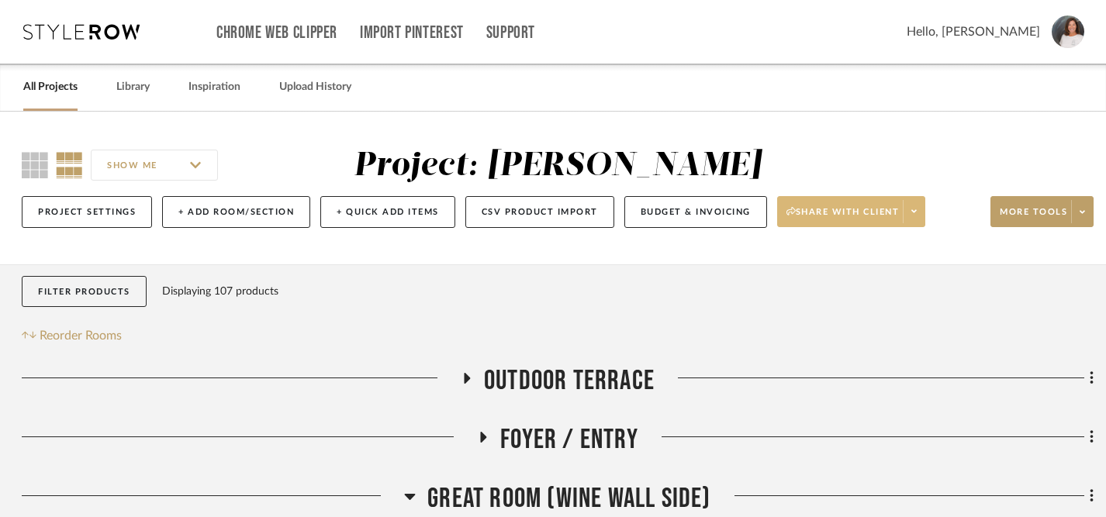
click at [886, 209] on span "Share with client" at bounding box center [843, 217] width 113 height 23
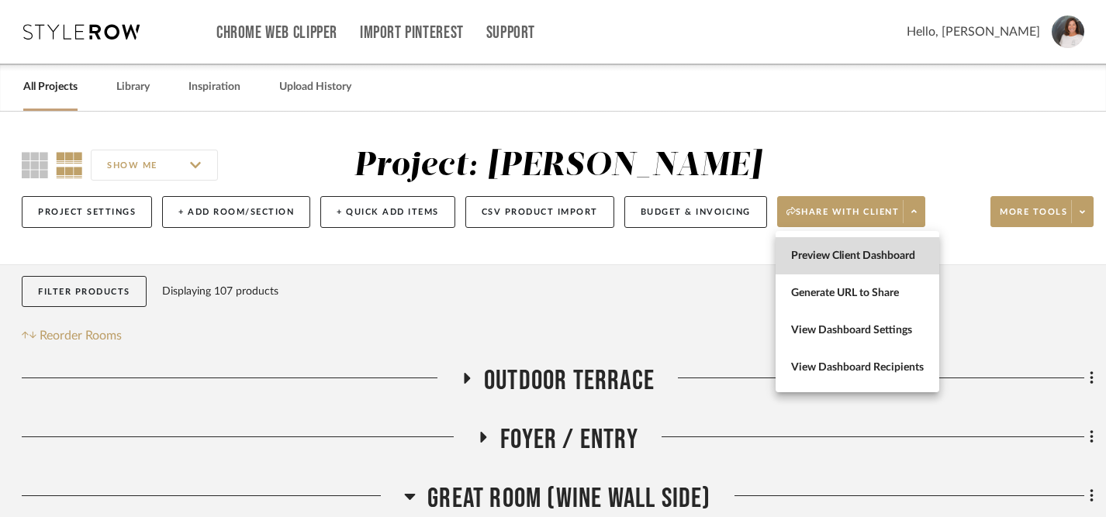
click at [870, 254] on span "Preview Client Dashboard" at bounding box center [857, 256] width 133 height 13
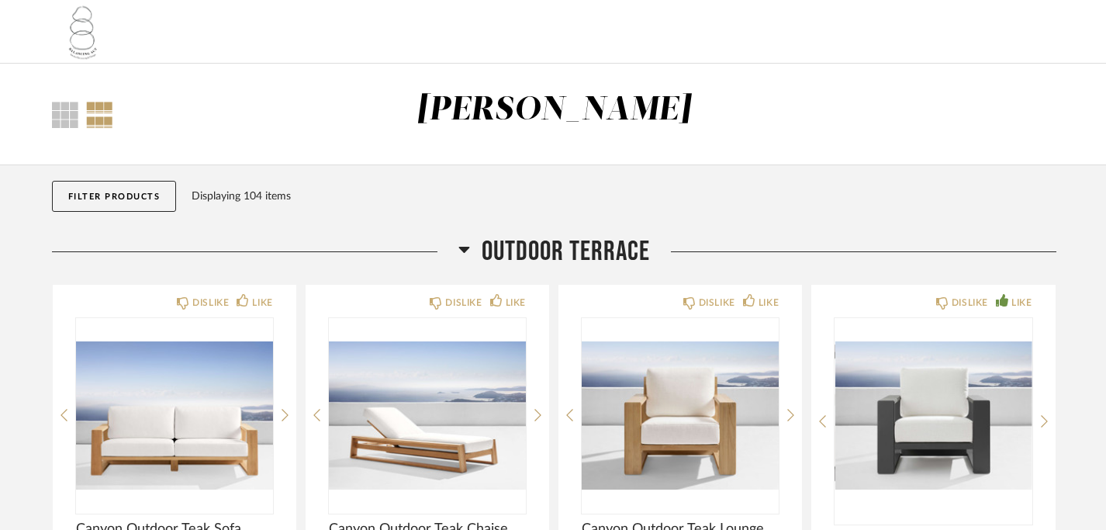
click at [466, 253] on icon at bounding box center [465, 249] width 12 height 19
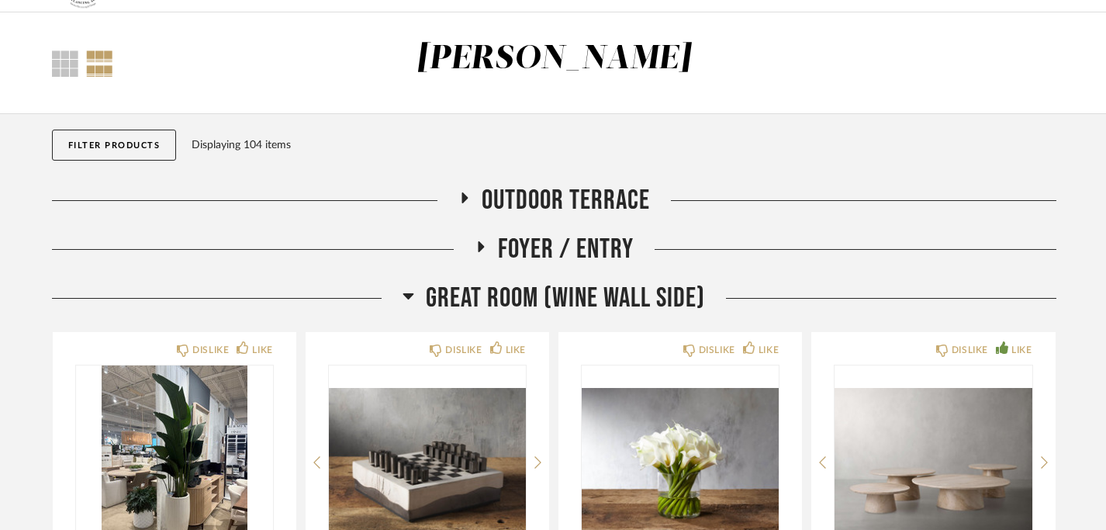
scroll to position [52, 0]
click at [410, 295] on icon at bounding box center [408, 295] width 11 height 6
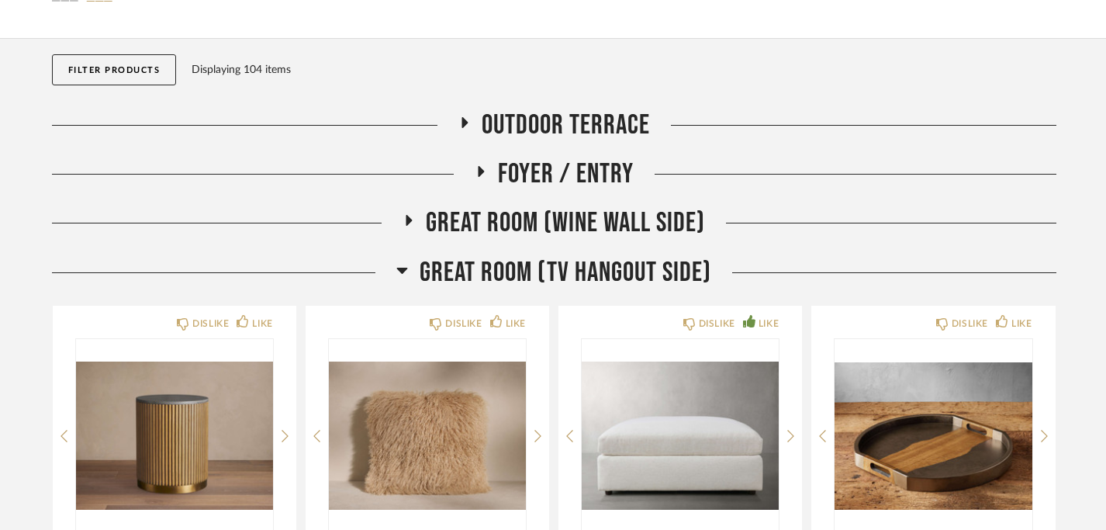
scroll to position [131, 0]
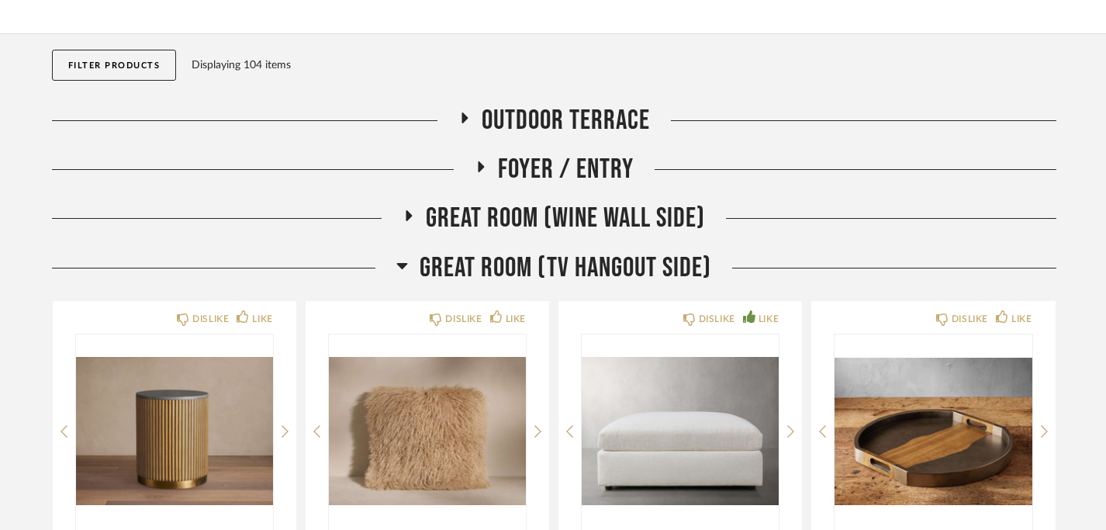
click at [401, 268] on icon at bounding box center [402, 266] width 11 height 6
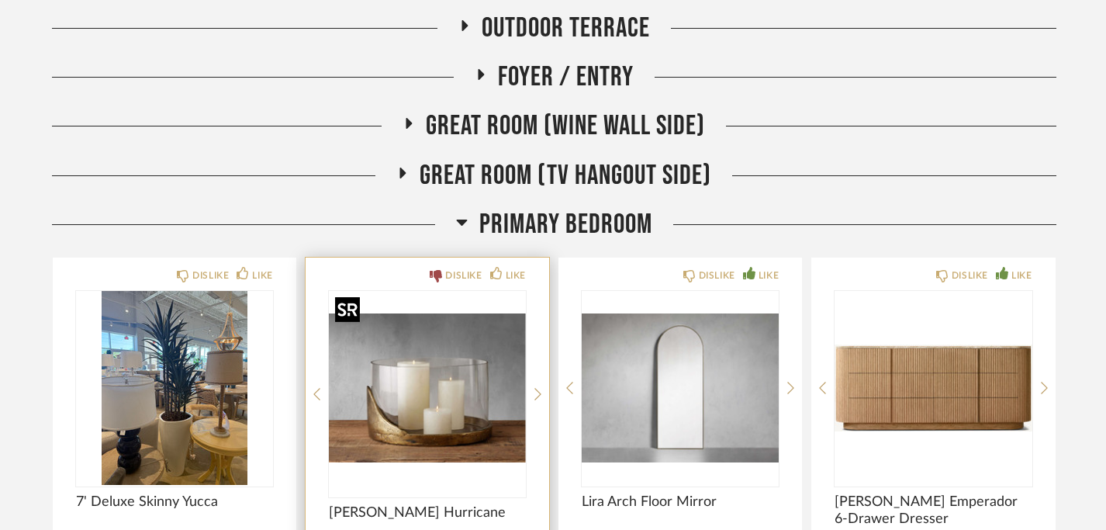
scroll to position [236, 0]
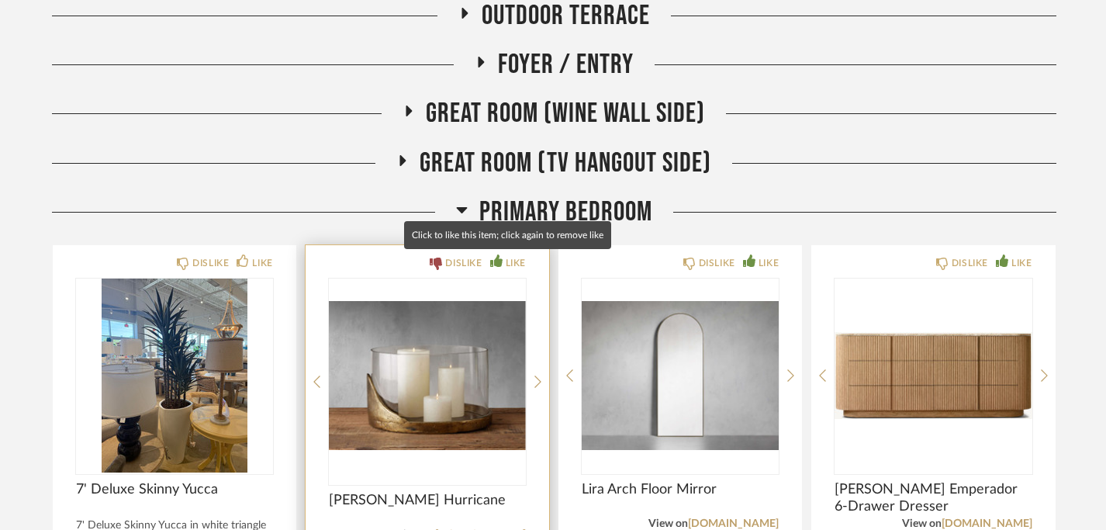
click at [497, 260] on icon at bounding box center [496, 260] width 12 height 12
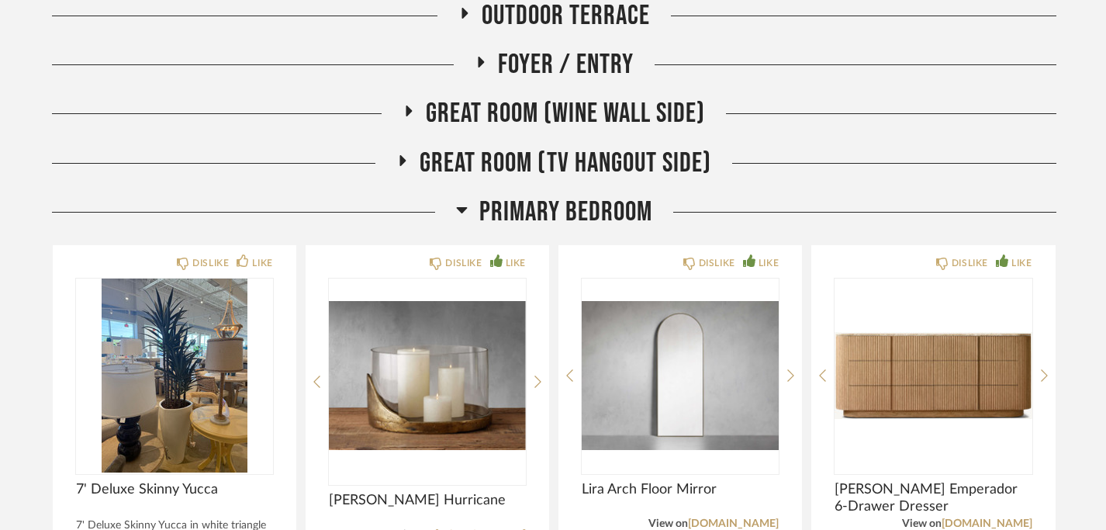
click at [464, 208] on icon at bounding box center [461, 210] width 11 height 6
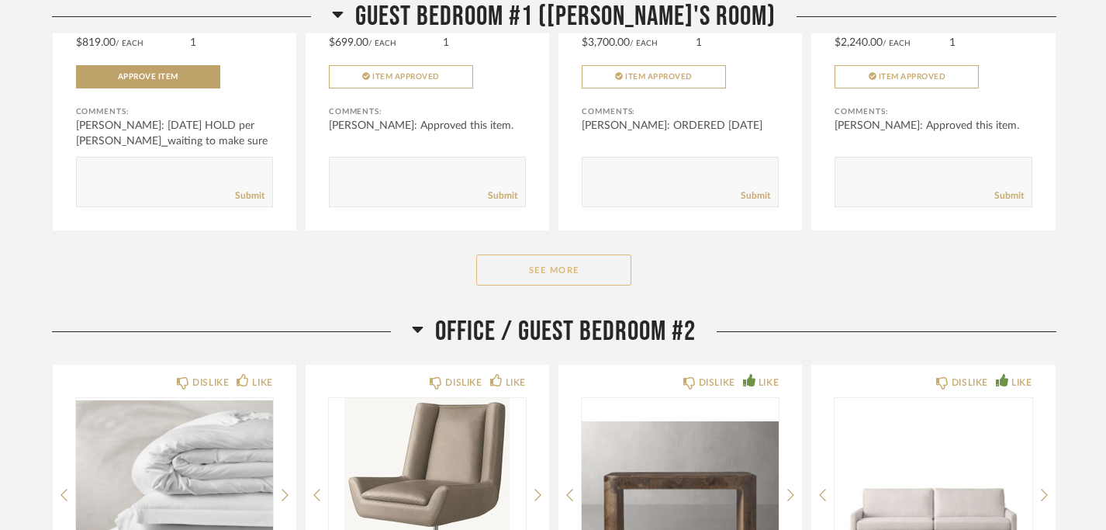
scroll to position [1543, 0]
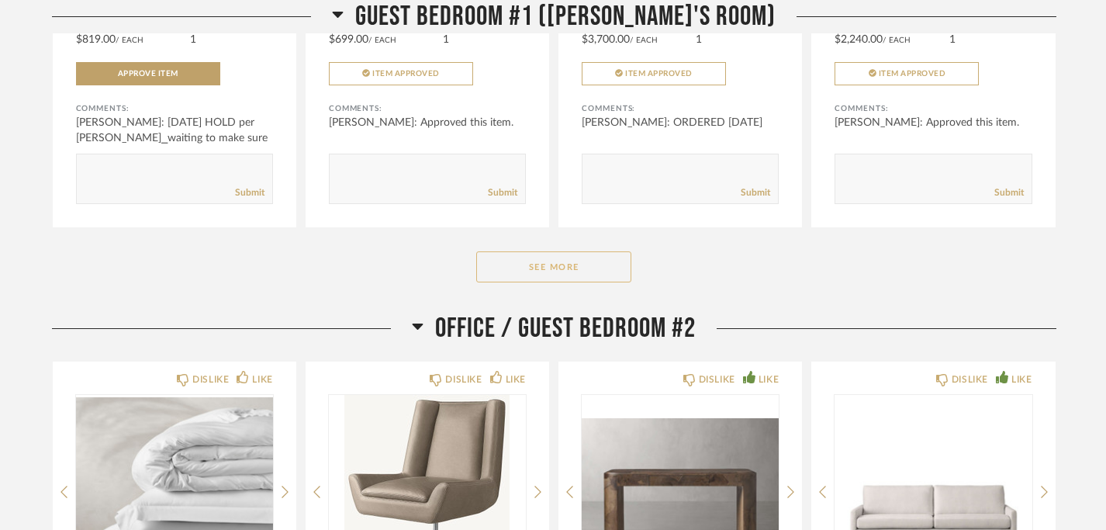
click at [541, 264] on button "See More" at bounding box center [553, 266] width 155 height 31
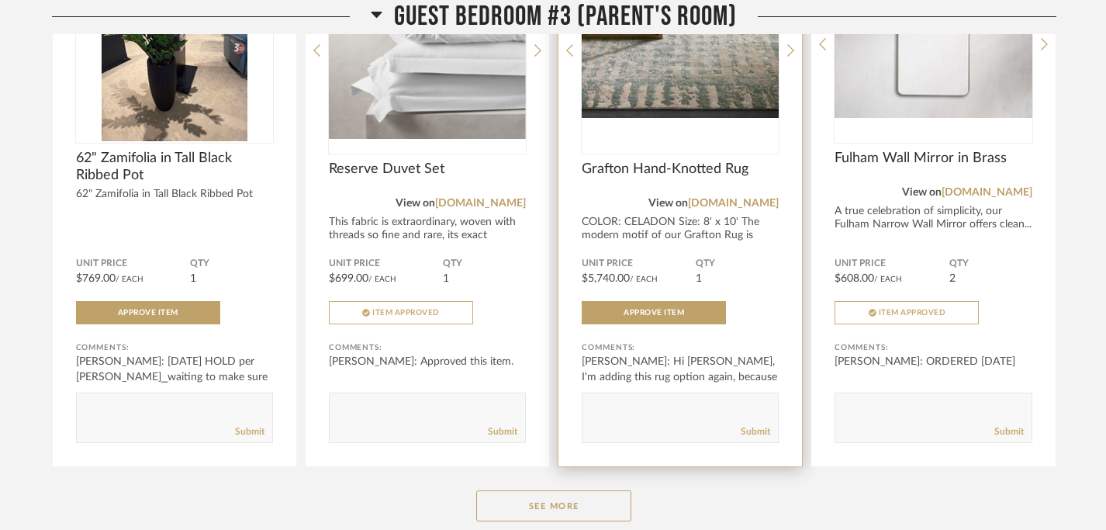
scroll to position [3245, 0]
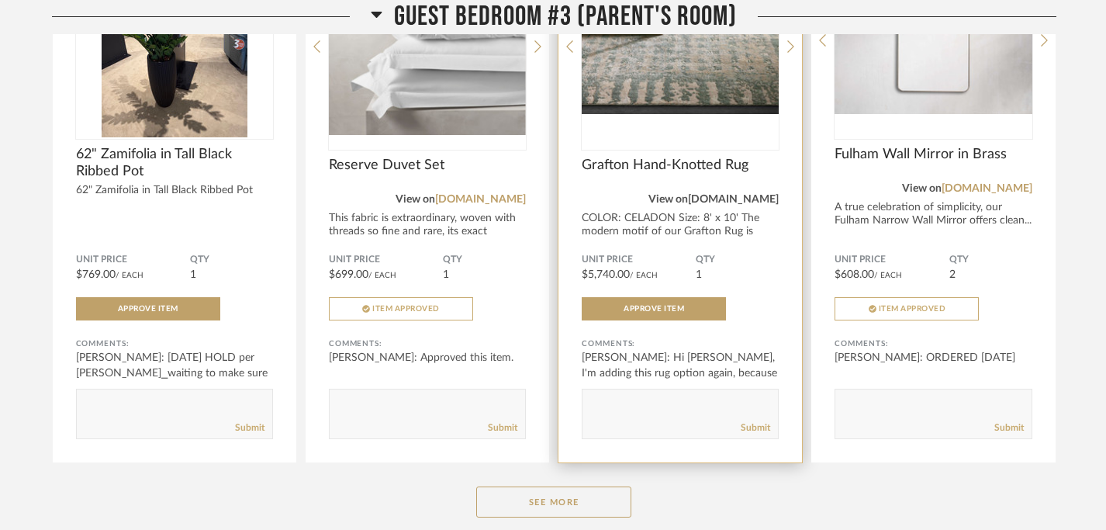
click at [747, 205] on link "[DOMAIN_NAME]" at bounding box center [733, 199] width 91 height 11
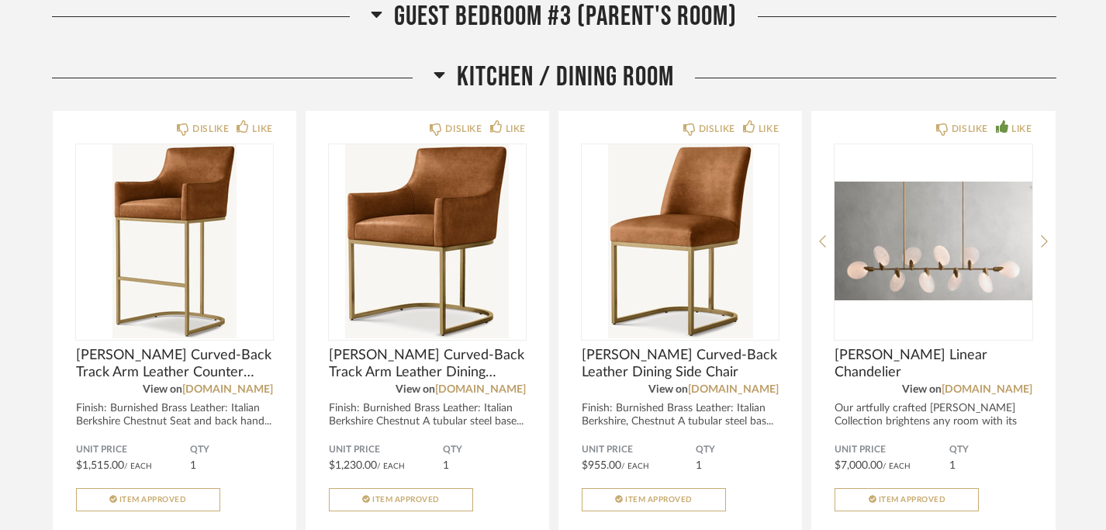
scroll to position [3610, 0]
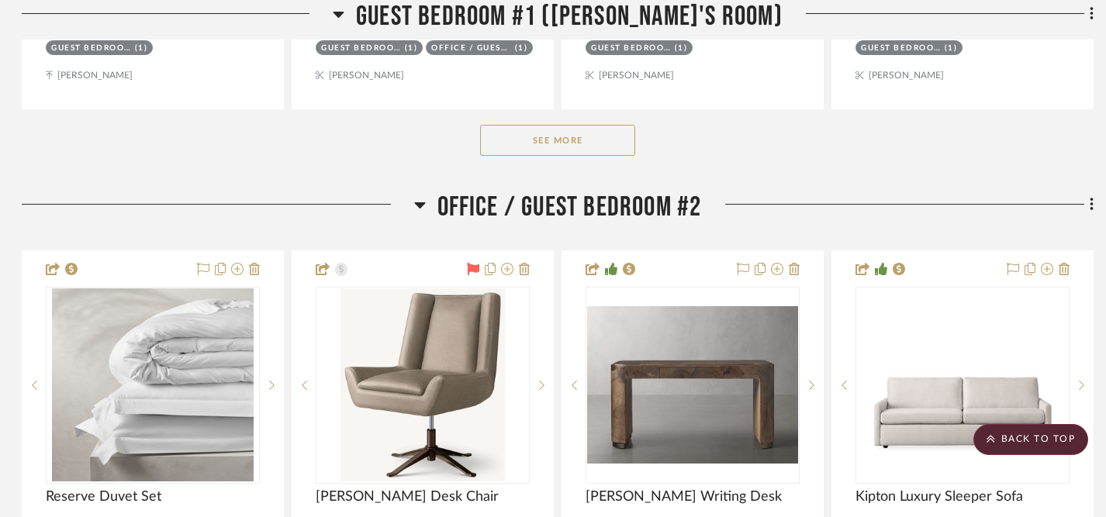
scroll to position [5090, 2]
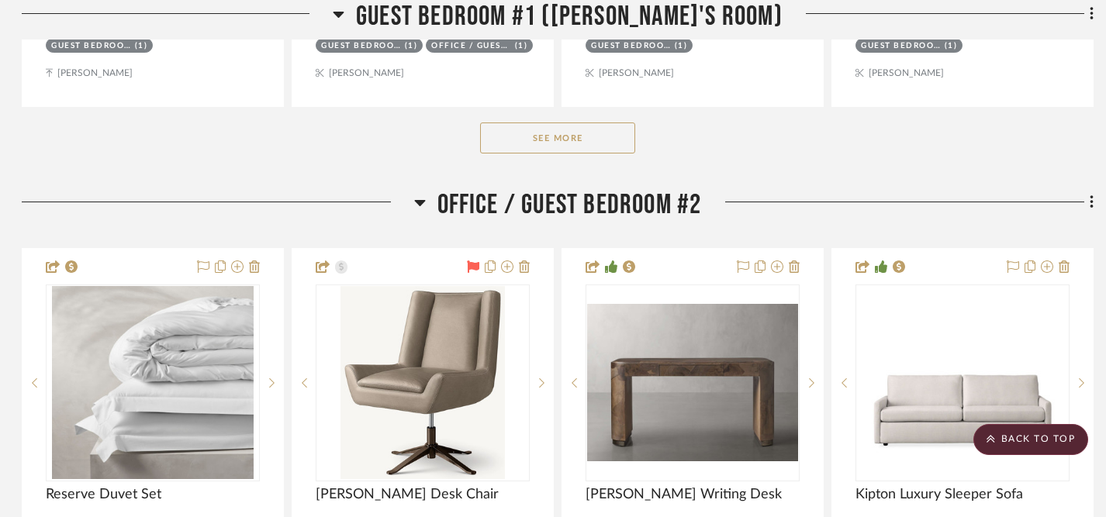
click at [581, 137] on button "See More" at bounding box center [557, 138] width 155 height 31
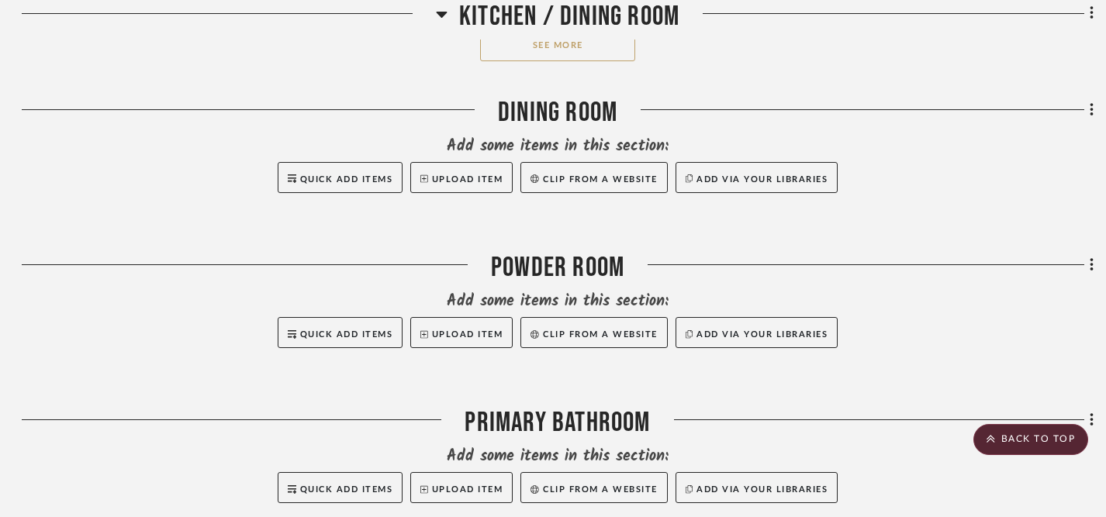
scroll to position [8334, 2]
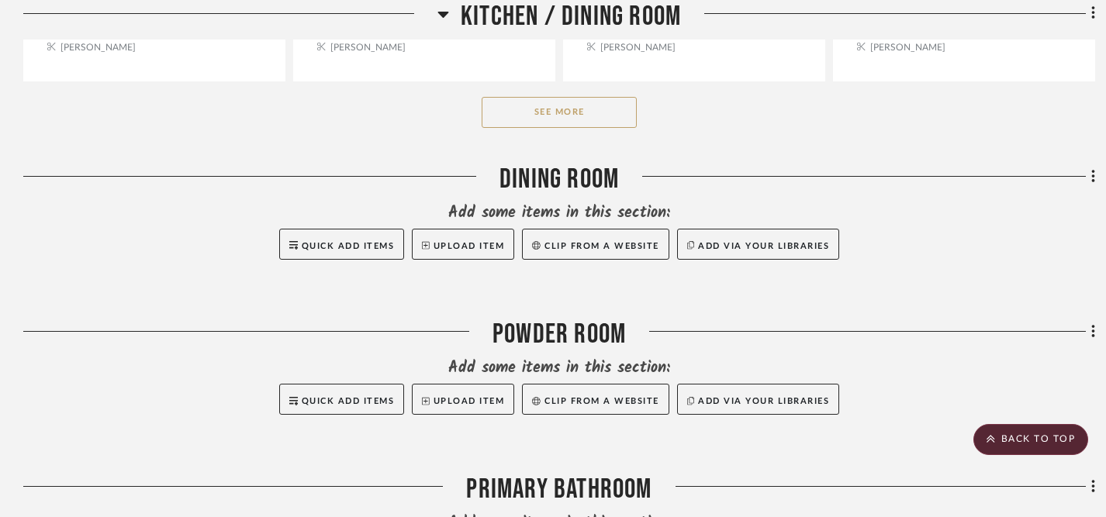
scroll to position [6891, 0]
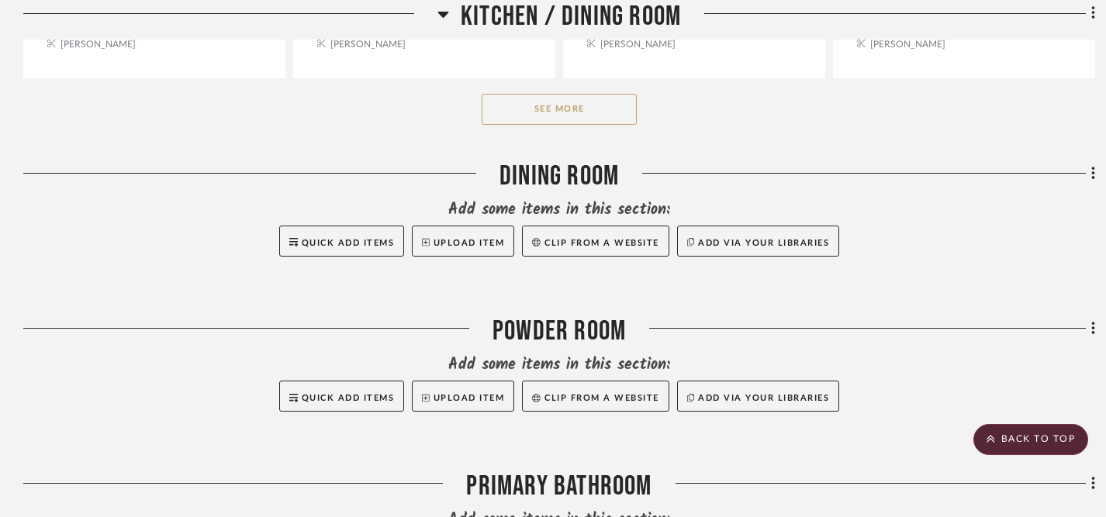
click at [558, 102] on button "See More" at bounding box center [559, 109] width 155 height 31
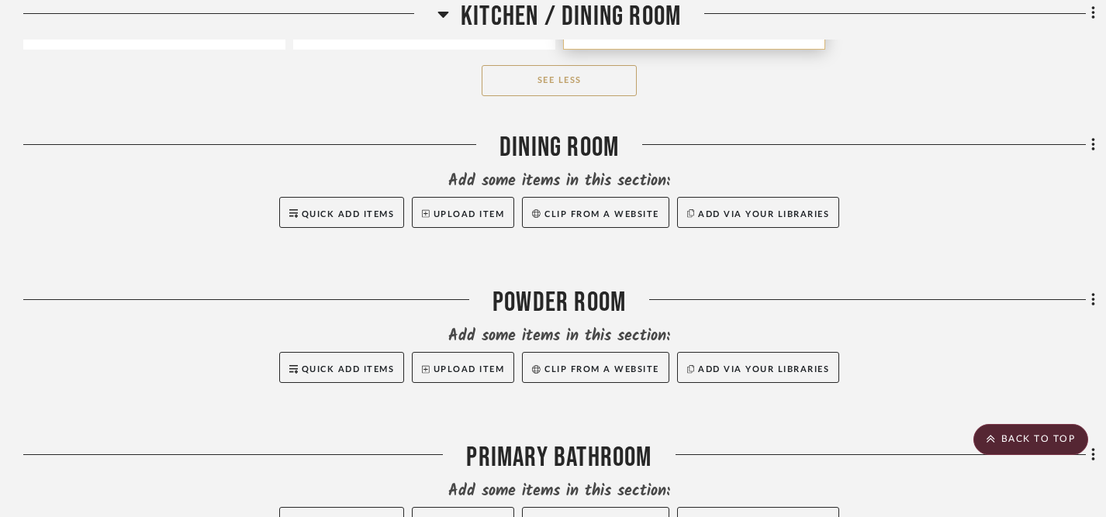
scroll to position [7579, 0]
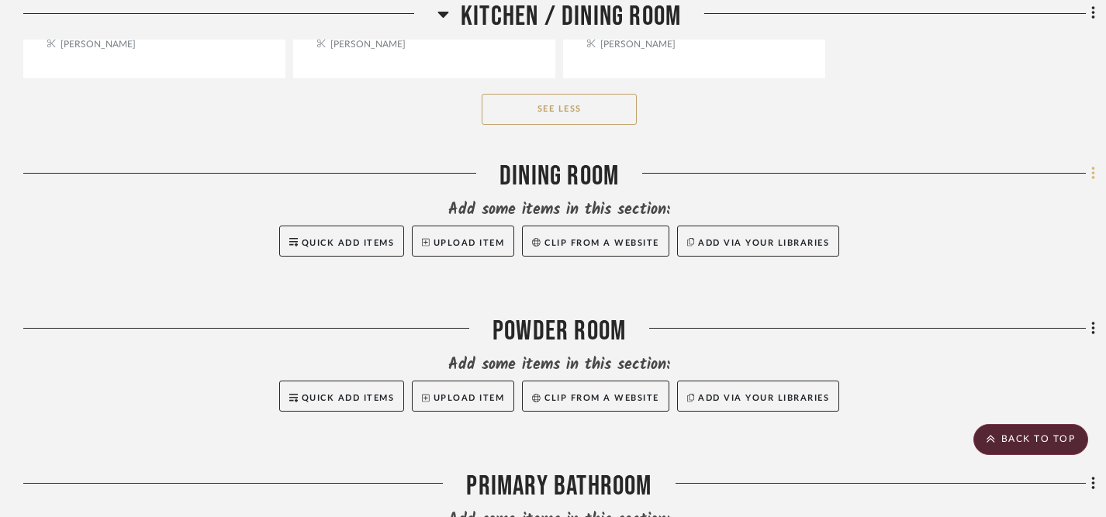
click at [1092, 171] on icon at bounding box center [1094, 173] width 5 height 17
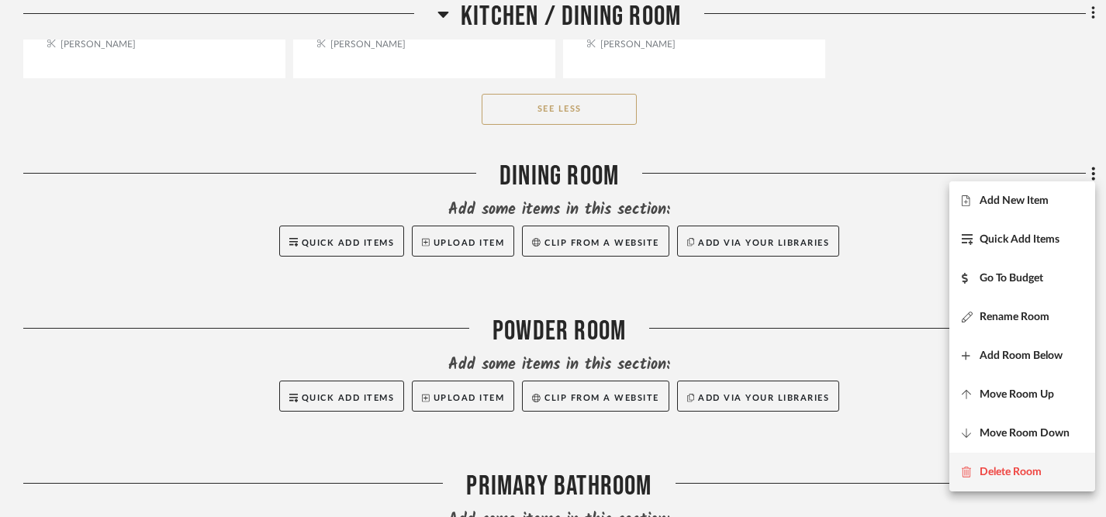
click at [1000, 478] on span "Delete Room" at bounding box center [1011, 472] width 62 height 13
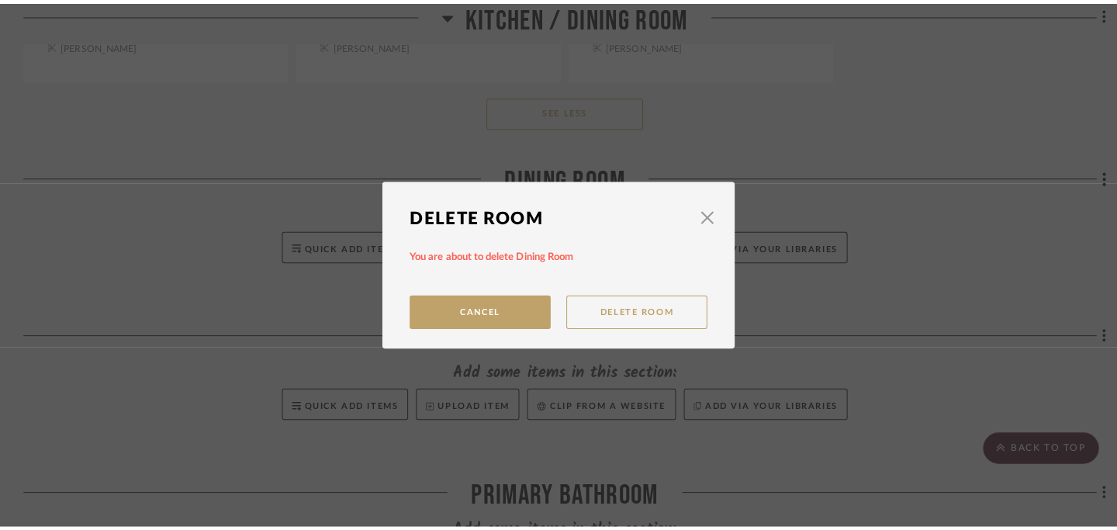
scroll to position [0, 0]
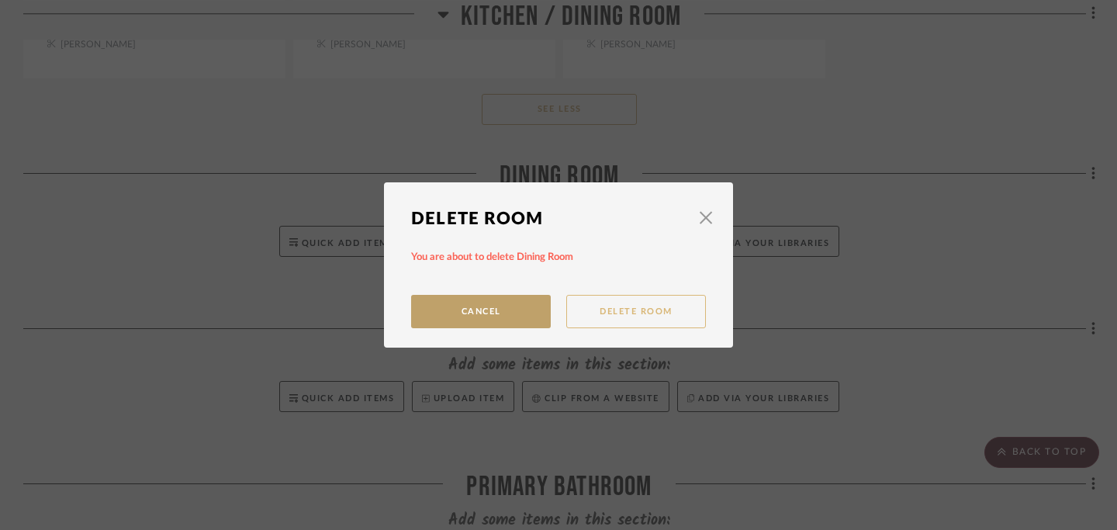
click at [653, 306] on button "Delete Room" at bounding box center [636, 311] width 140 height 33
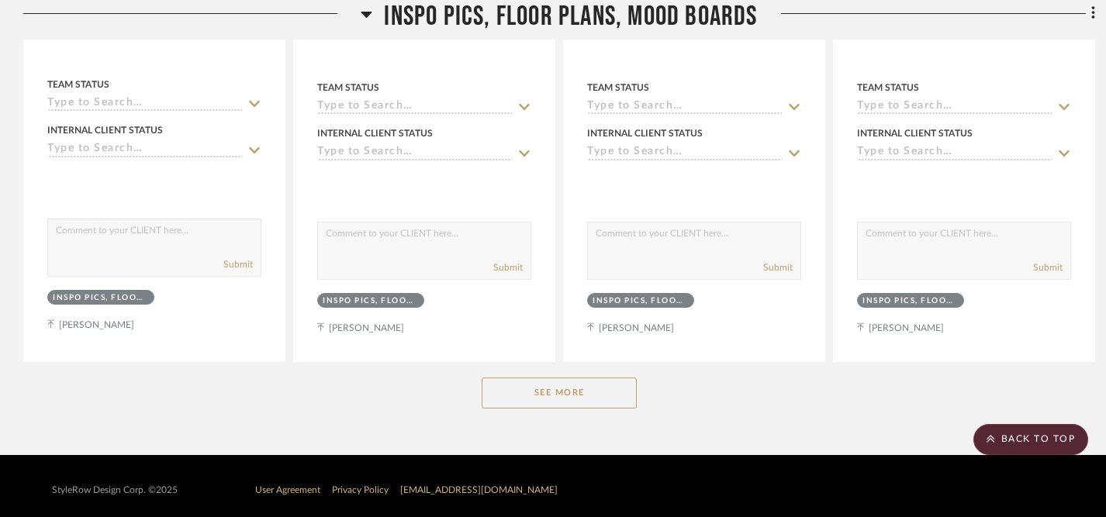
scroll to position [8742, 0]
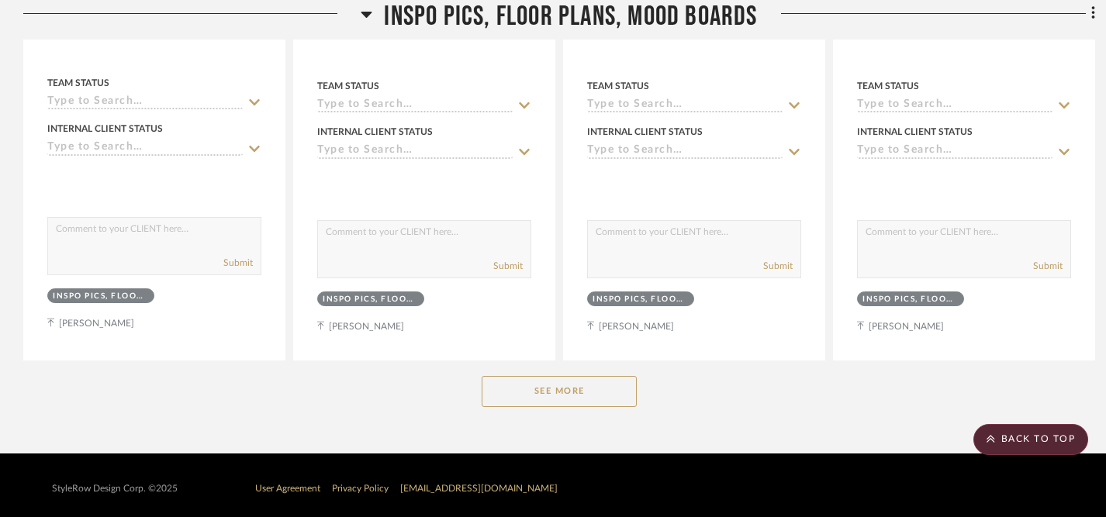
click at [604, 392] on button "See More" at bounding box center [559, 391] width 155 height 31
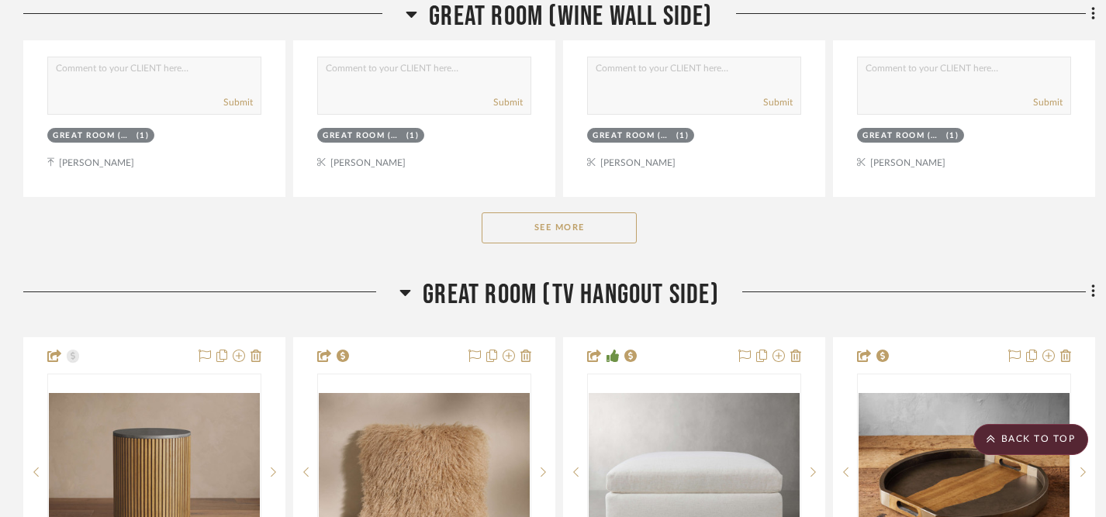
scroll to position [1033, 0]
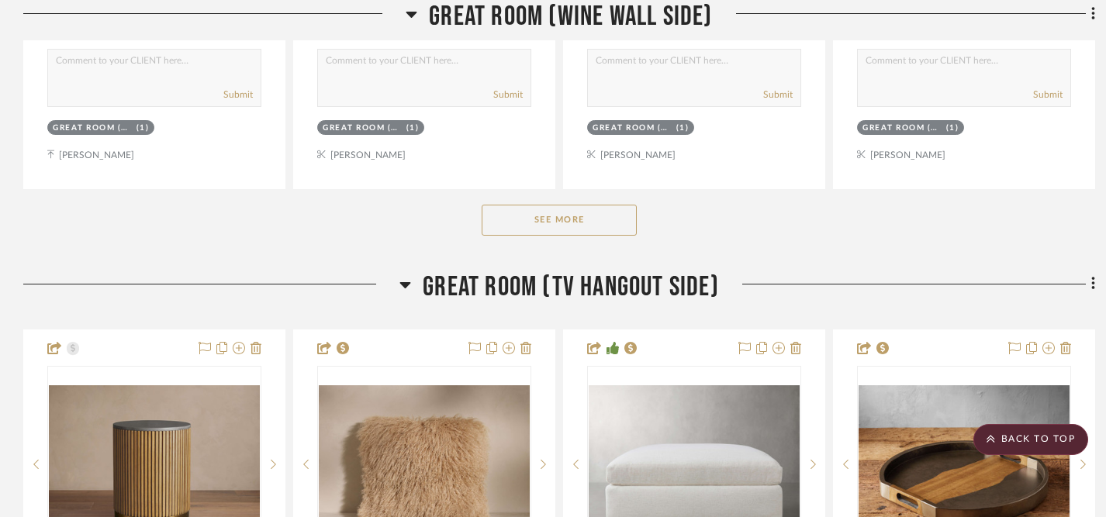
click at [542, 220] on button "See More" at bounding box center [559, 220] width 155 height 31
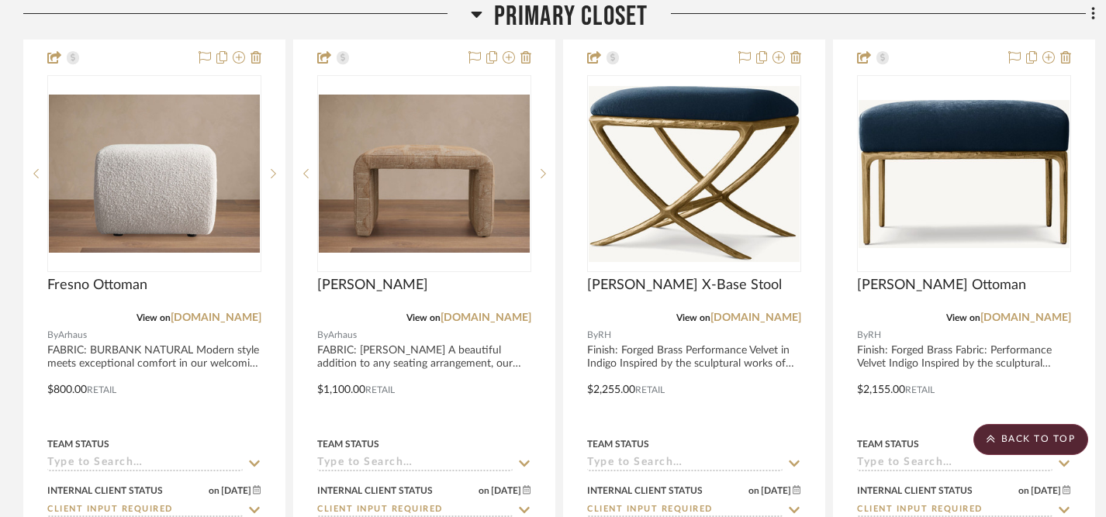
scroll to position [3659, 0]
